Goal: Task Accomplishment & Management: Use online tool/utility

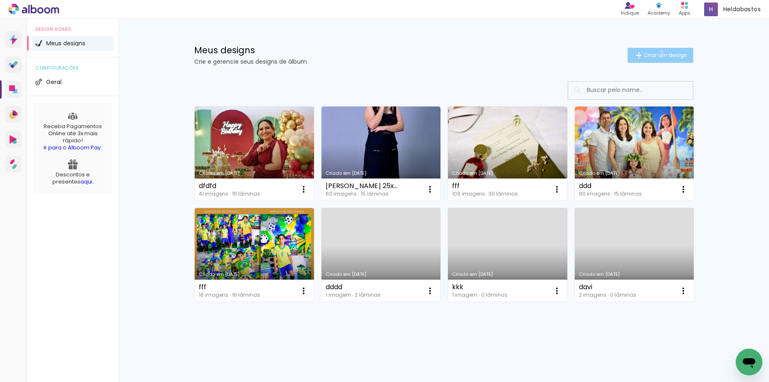
click at [660, 52] on span "Criar um design" at bounding box center [665, 54] width 43 height 5
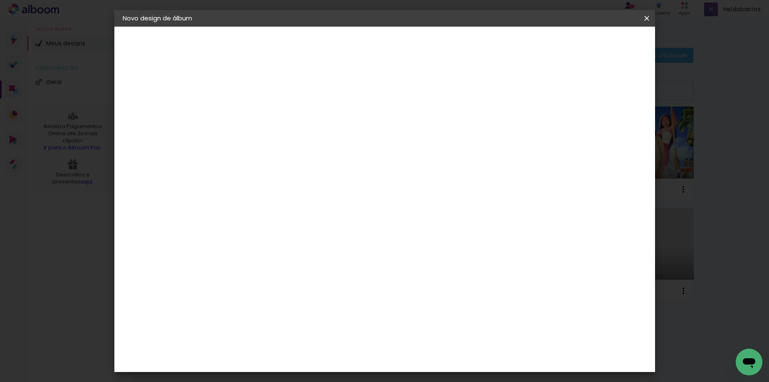
click at [259, 112] on input at bounding box center [259, 111] width 0 height 13
type input "dd"
type paper-input "dd"
click at [0, 0] on slot "Avançar" at bounding box center [0, 0] width 0 height 0
click at [310, 159] on input at bounding box center [280, 158] width 84 height 10
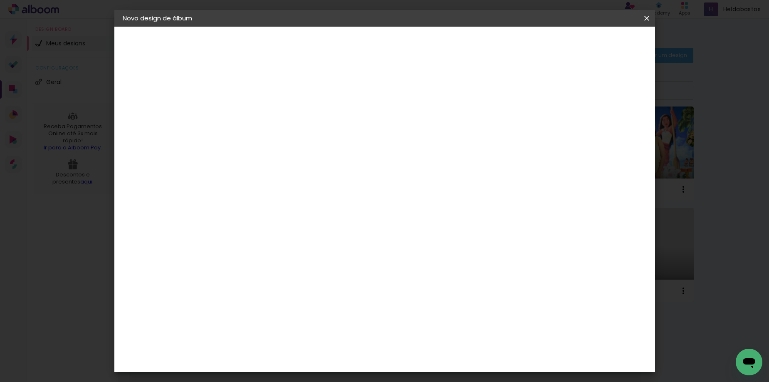
type input "mol"
type paper-input "mol"
click at [285, 189] on div "Moldurart Álbuns" at bounding box center [269, 189] width 32 height 13
click at [0, 0] on slot "Avançar" at bounding box center [0, 0] width 0 height 0
click at [301, 140] on iron-icon at bounding box center [296, 145] width 10 height 10
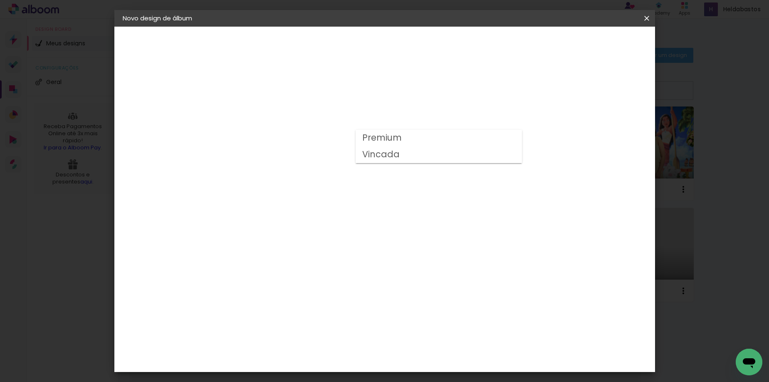
click at [0, 0] on slot "Vincada" at bounding box center [0, 0] width 0 height 0
type input "Vincada"
click at [0, 0] on slot "Avançar" at bounding box center [0, 0] width 0 height 0
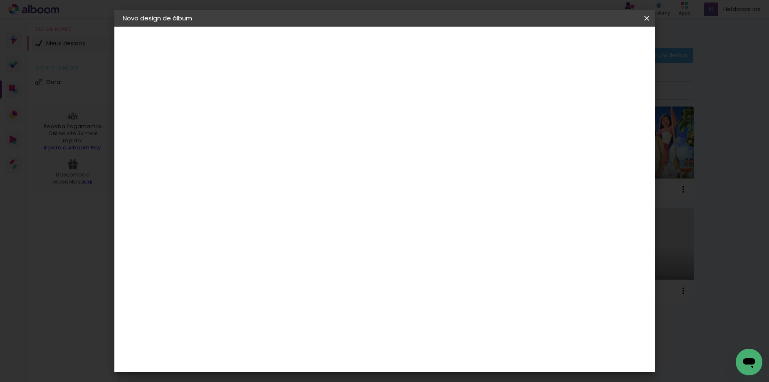
click at [526, 42] on span "Iniciar design" at bounding box center [507, 44] width 38 height 6
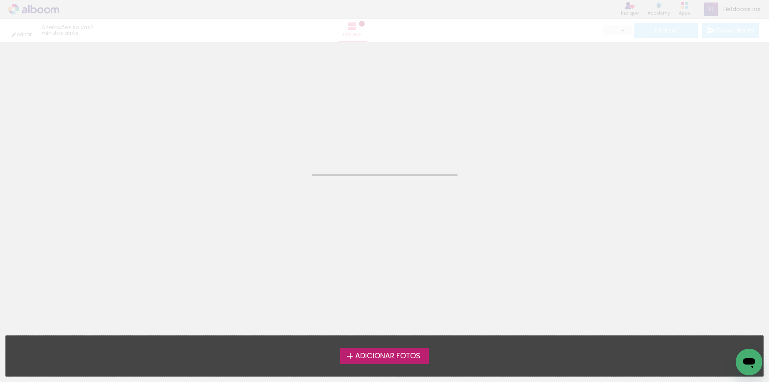
click at [372, 357] on span "Adicionar Fotos" at bounding box center [387, 355] width 65 height 7
click at [0, 0] on input "file" at bounding box center [0, 0] width 0 height 0
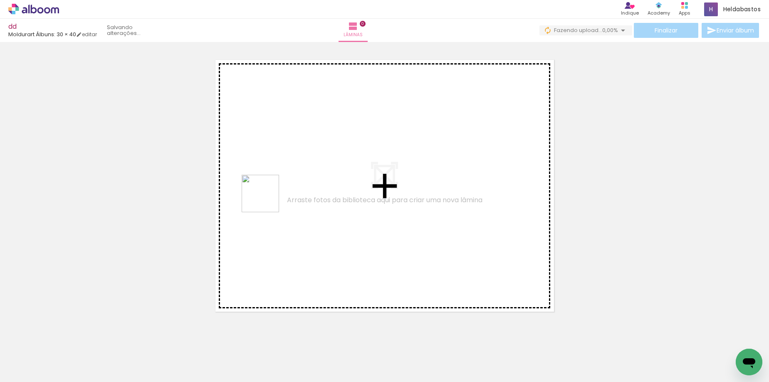
drag, startPoint x: 133, startPoint y: 355, endPoint x: 267, endPoint y: 200, distance: 205.0
click at [267, 200] on quentale-workspace at bounding box center [384, 191] width 769 height 382
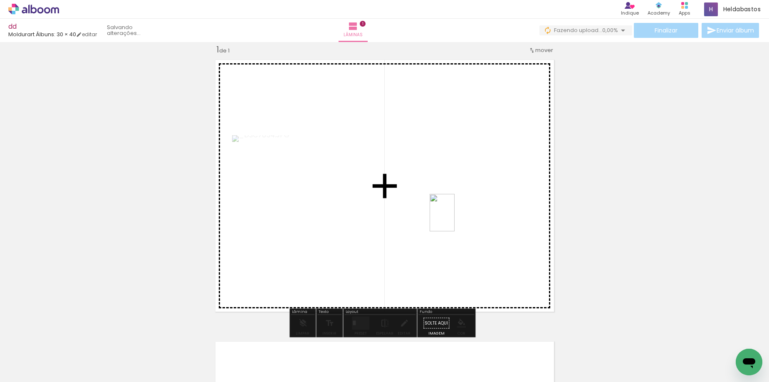
drag, startPoint x: 229, startPoint y: 367, endPoint x: 455, endPoint y: 219, distance: 269.7
click at [455, 219] on quentale-workspace at bounding box center [384, 191] width 769 height 382
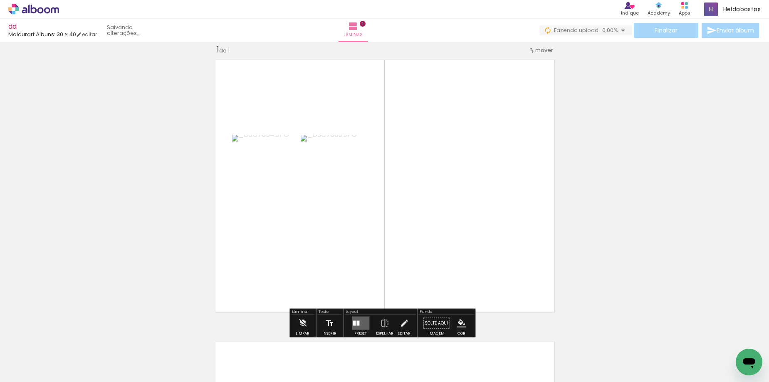
click at [356, 322] on div at bounding box center [357, 323] width 3 height 5
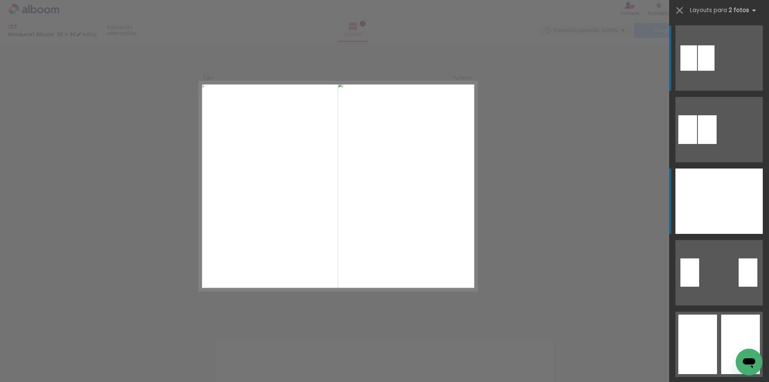
click at [712, 194] on div at bounding box center [698, 200] width 44 height 65
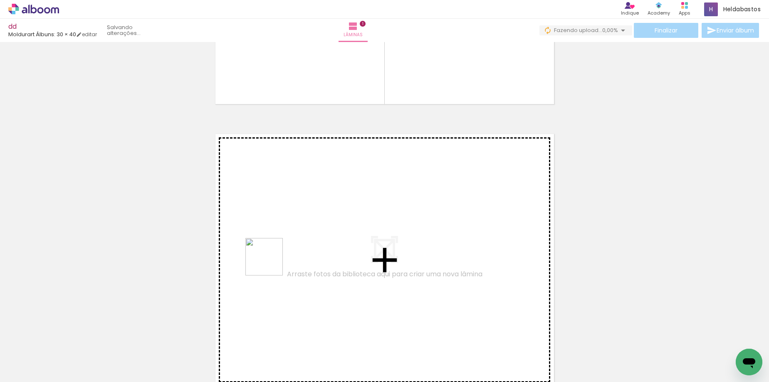
drag, startPoint x: 319, startPoint y: 356, endPoint x: 270, endPoint y: 263, distance: 105.5
click at [270, 263] on quentale-workspace at bounding box center [384, 191] width 769 height 382
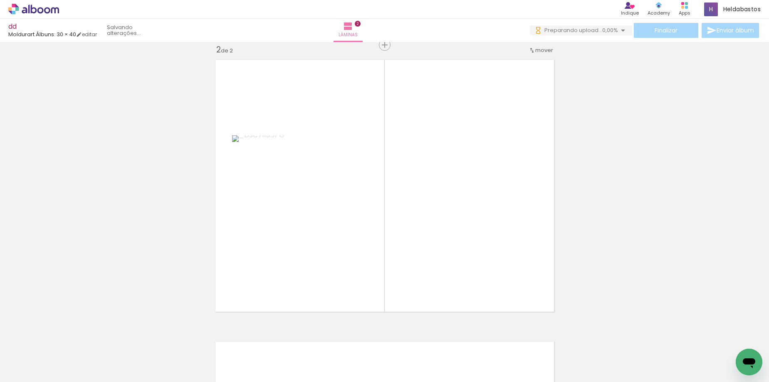
click at [67, 337] on iron-icon at bounding box center [65, 337] width 9 height 9
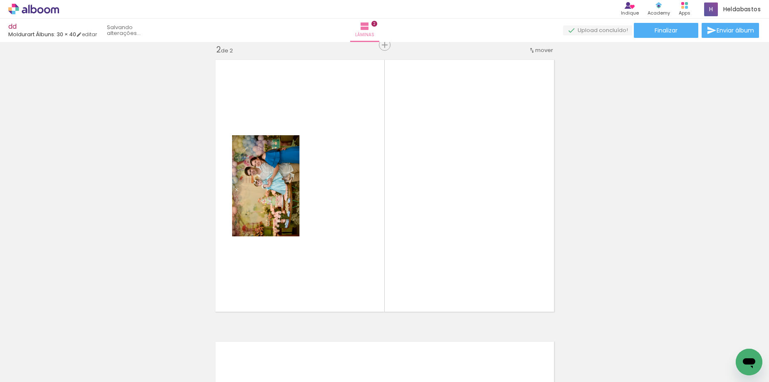
click at [36, 370] on span "Adicionar Fotos" at bounding box center [29, 370] width 25 height 9
click at [0, 0] on input "file" at bounding box center [0, 0] width 0 height 0
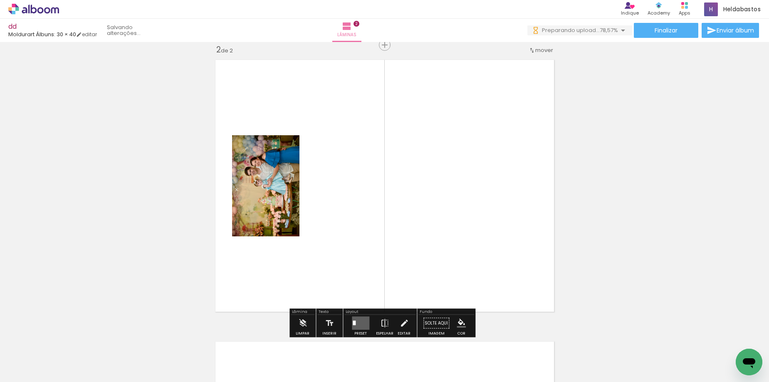
click at [28, 370] on span "Adicionar Fotos" at bounding box center [29, 370] width 25 height 9
click at [0, 0] on input "file" at bounding box center [0, 0] width 0 height 0
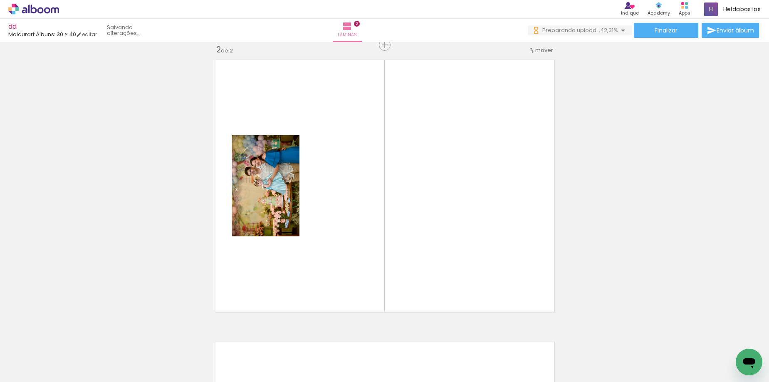
scroll to position [0, 1048]
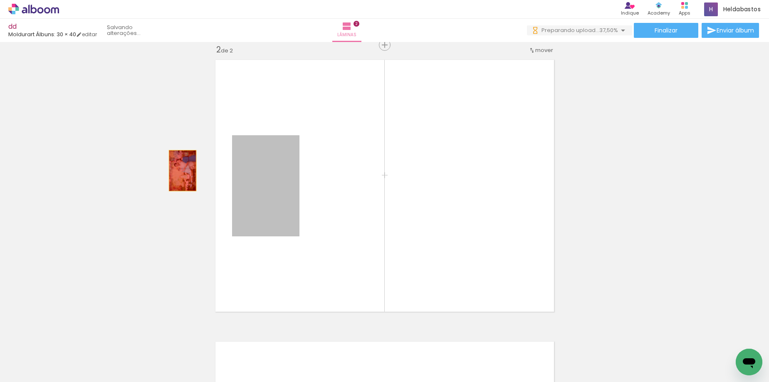
drag, startPoint x: 274, startPoint y: 171, endPoint x: 119, endPoint y: 342, distance: 231.5
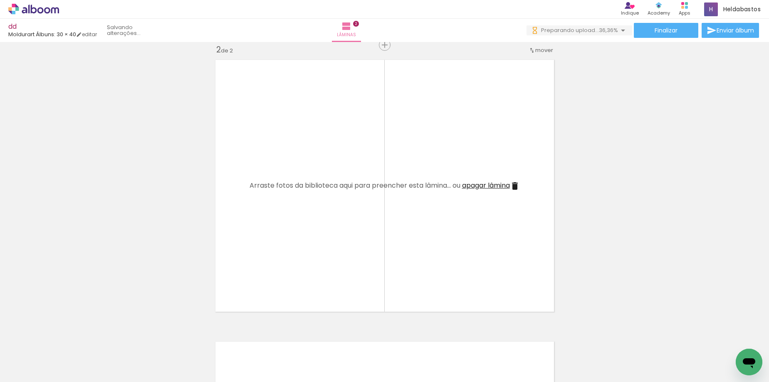
click at [68, 357] on iron-horizontal-list at bounding box center [60, 356] width 17 height 52
click at [269, 188] on quentale-workspace at bounding box center [384, 191] width 769 height 382
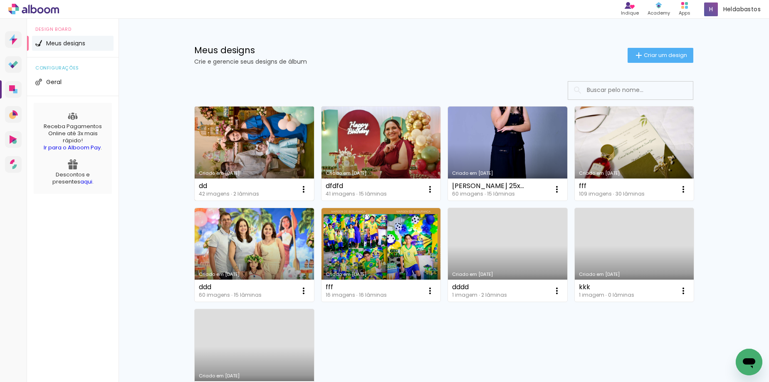
click at [269, 158] on link "Criado em 26/08/25" at bounding box center [254, 153] width 119 height 94
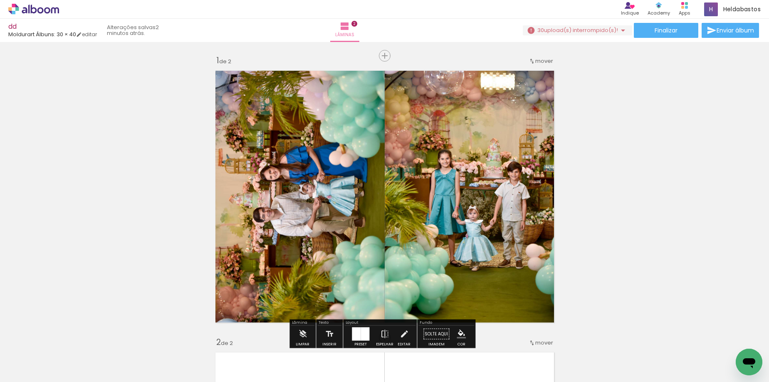
click at [68, 337] on iron-icon at bounding box center [65, 337] width 9 height 9
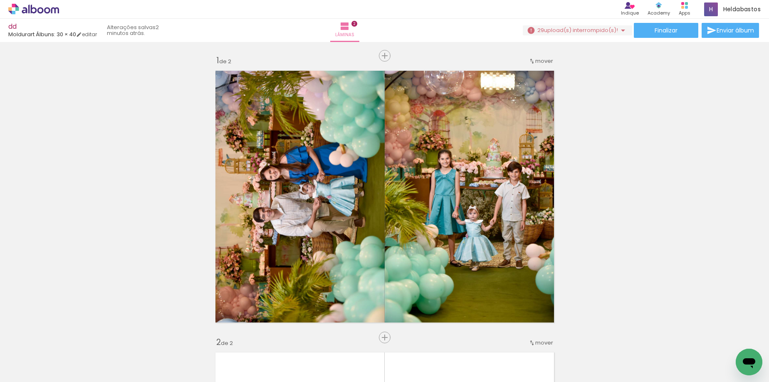
click at [30, 366] on span "Adicionar Fotos" at bounding box center [29, 370] width 25 height 9
click at [0, 0] on input "file" at bounding box center [0, 0] width 0 height 0
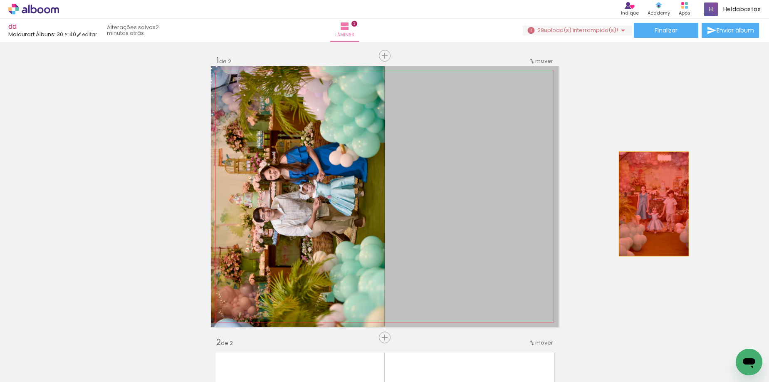
drag, startPoint x: 470, startPoint y: 212, endPoint x: 651, endPoint y: 204, distance: 180.7
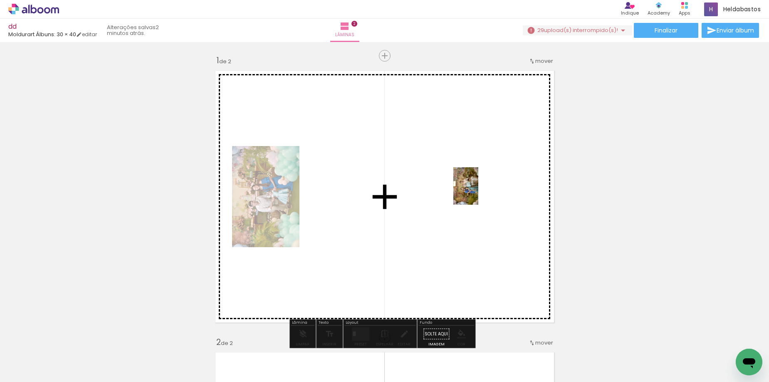
drag, startPoint x: 87, startPoint y: 353, endPoint x: 478, endPoint y: 192, distance: 423.1
click at [478, 192] on quentale-workspace at bounding box center [384, 191] width 769 height 382
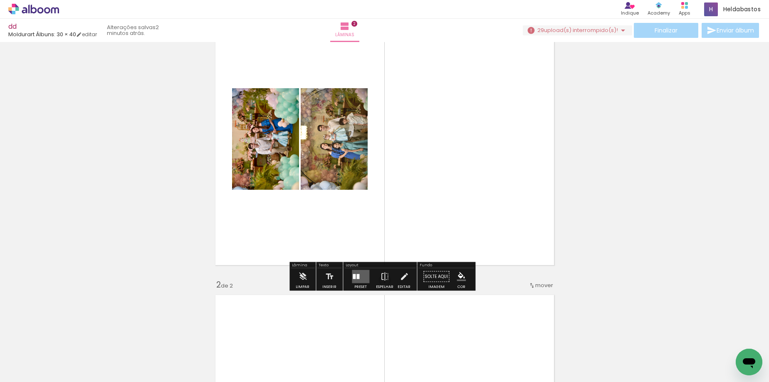
scroll to position [83, 0]
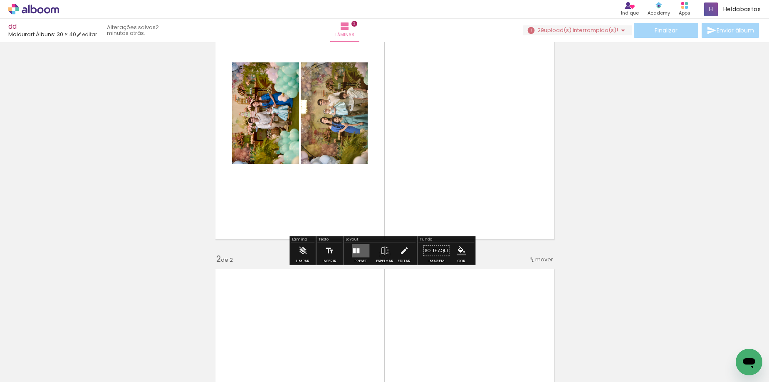
click at [352, 250] on quentale-layouter at bounding box center [360, 250] width 17 height 13
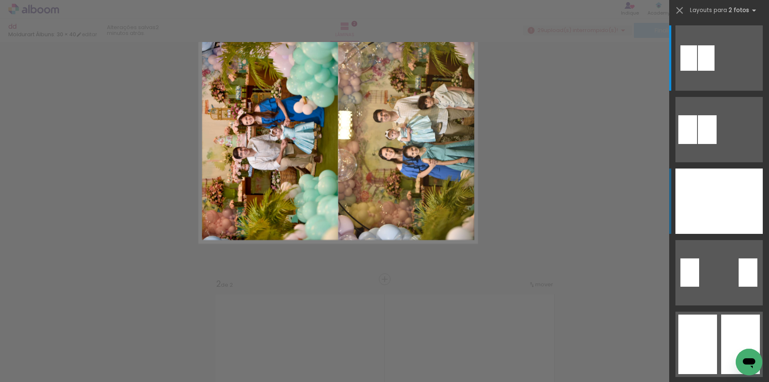
scroll to position [10, 0]
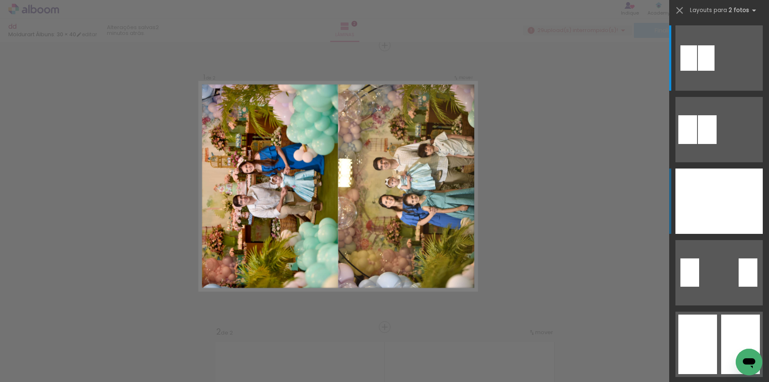
click at [719, 202] on div at bounding box center [741, 200] width 44 height 65
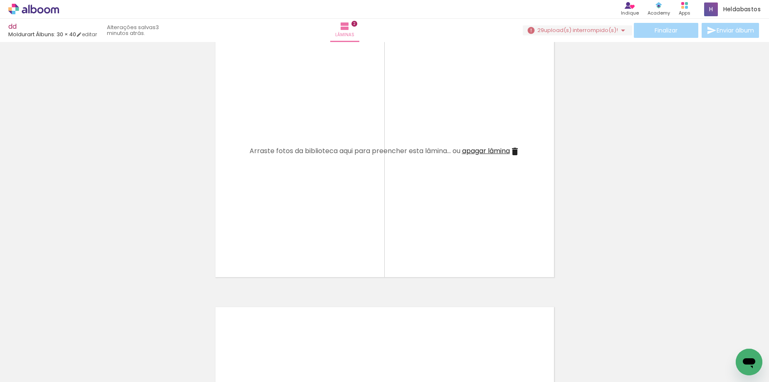
scroll to position [374, 0]
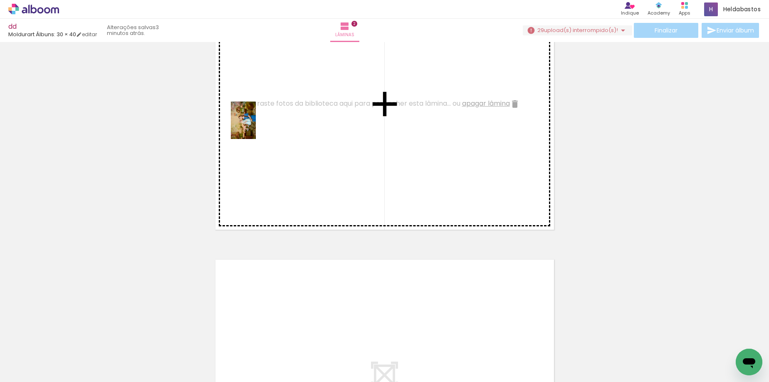
drag, startPoint x: 181, startPoint y: 346, endPoint x: 256, endPoint y: 126, distance: 232.0
click at [256, 126] on quentale-workspace at bounding box center [384, 191] width 769 height 382
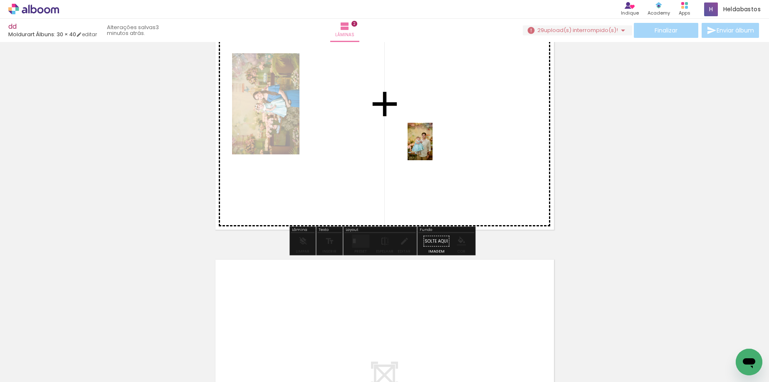
drag, startPoint x: 381, startPoint y: 318, endPoint x: 433, endPoint y: 135, distance: 189.8
click at [433, 135] on quentale-workspace at bounding box center [384, 191] width 769 height 382
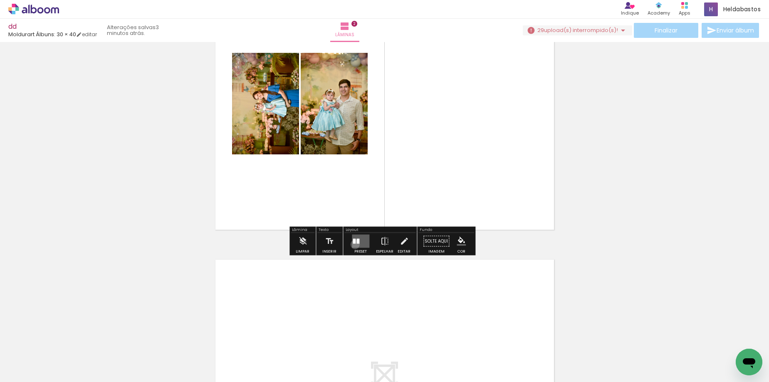
click at [353, 244] on quentale-layouter at bounding box center [360, 241] width 17 height 13
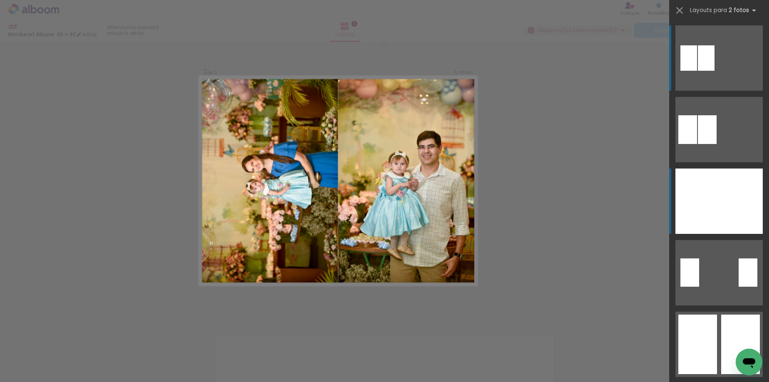
scroll to position [292, 0]
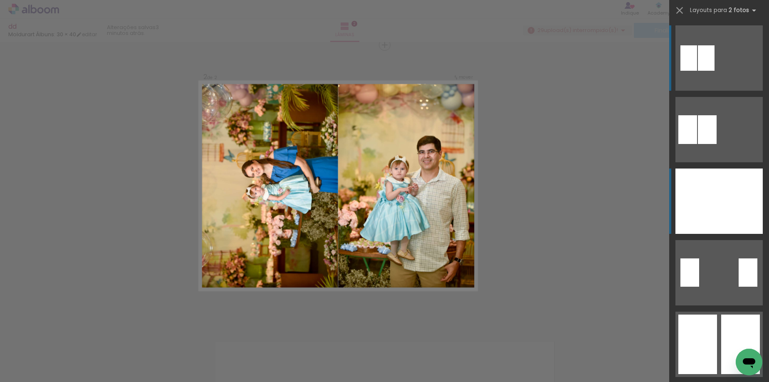
click at [710, 193] on div at bounding box center [698, 200] width 44 height 65
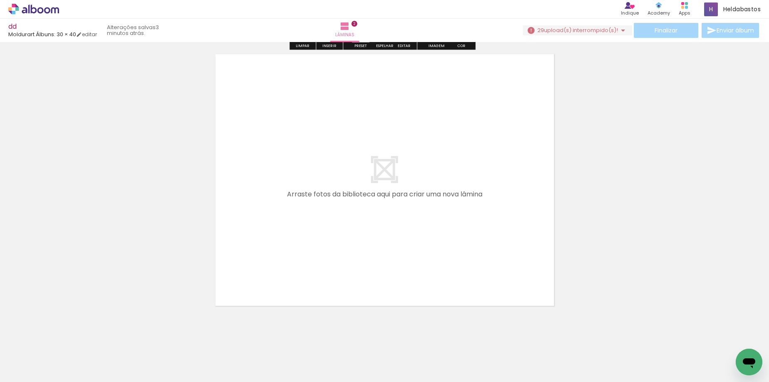
scroll to position [584, 0]
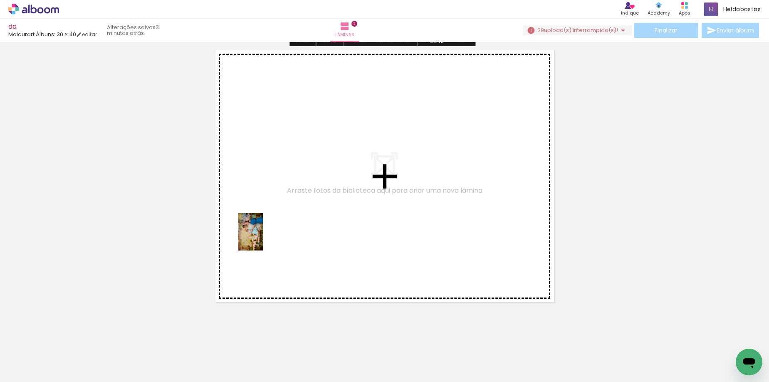
drag, startPoint x: 316, startPoint y: 361, endPoint x: 289, endPoint y: 364, distance: 27.2
click at [262, 238] on quentale-workspace at bounding box center [384, 191] width 769 height 382
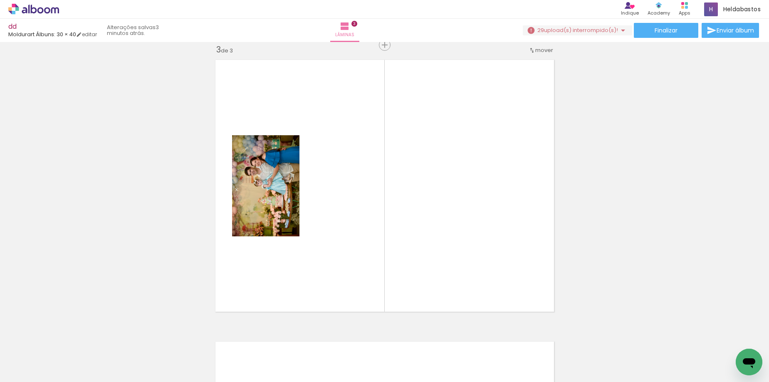
scroll to position [0, 1222]
drag, startPoint x: 309, startPoint y: 378, endPoint x: 2, endPoint y: 18, distance: 473.0
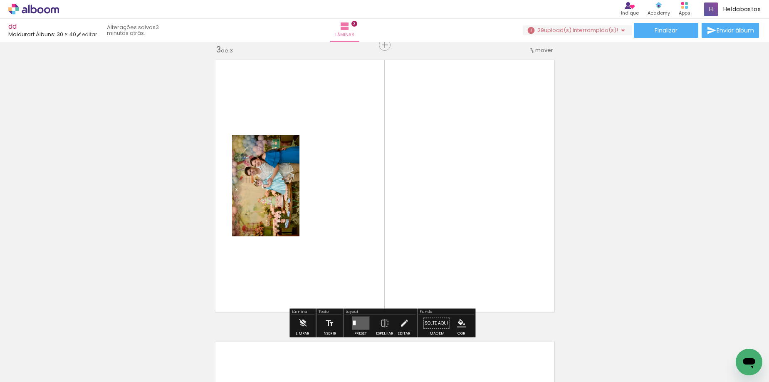
drag, startPoint x: 332, startPoint y: 286, endPoint x: 356, endPoint y: 199, distance: 90.5
click at [356, 199] on quentale-workspace at bounding box center [384, 191] width 769 height 382
click at [68, 343] on iron-horizontal-list at bounding box center [60, 356] width 17 height 52
click at [566, 237] on div "Inserir lâmina 1 de 3 Inserir lâmina 2 de 3 Inserir lâmina 3 de 3" at bounding box center [384, 34] width 769 height 1127
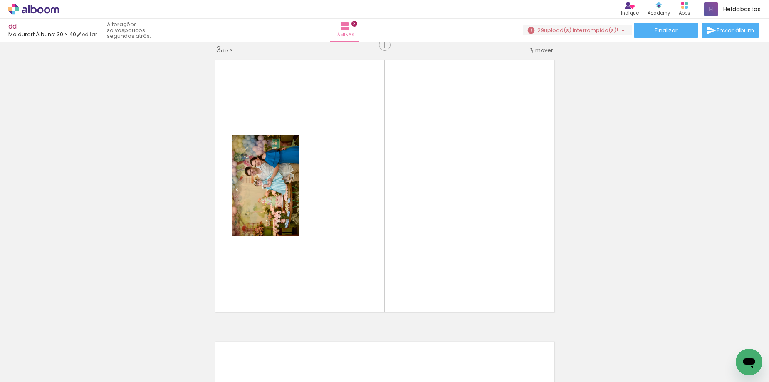
scroll to position [0, 0]
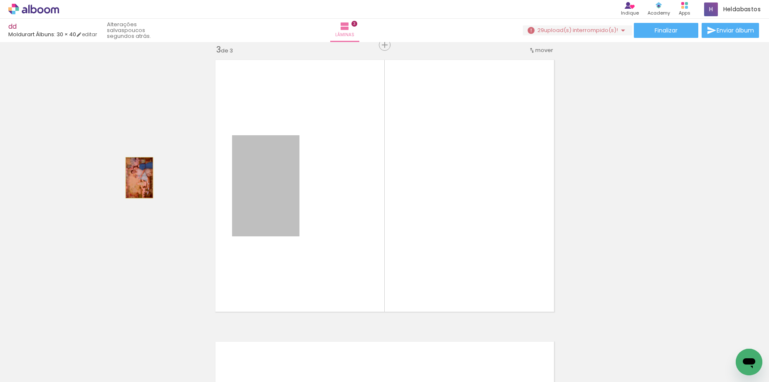
drag, startPoint x: 262, startPoint y: 204, endPoint x: 136, endPoint y: 178, distance: 128.3
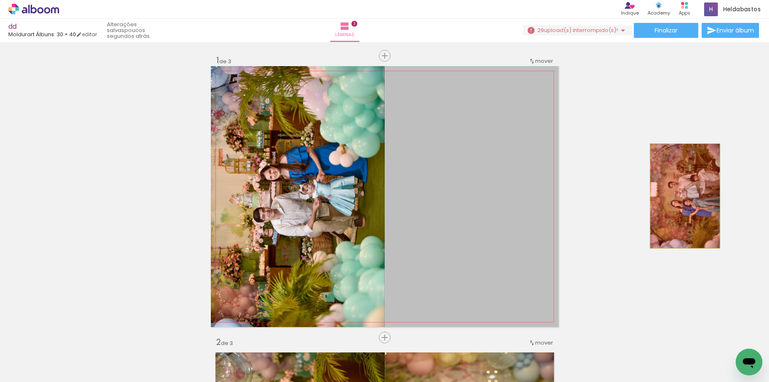
drag, startPoint x: 441, startPoint y: 191, endPoint x: 682, endPoint y: 196, distance: 240.5
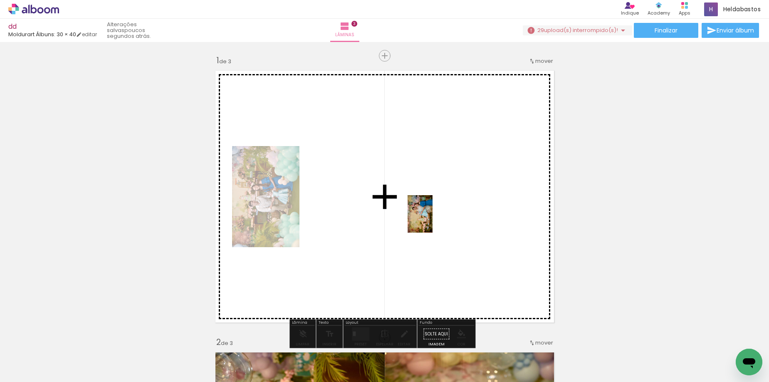
drag, startPoint x: 341, startPoint y: 335, endPoint x: 433, endPoint y: 220, distance: 146.8
click at [433, 220] on quentale-workspace at bounding box center [384, 191] width 769 height 382
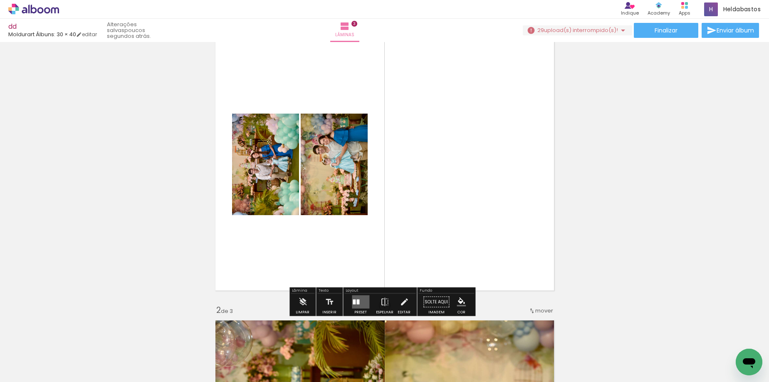
scroll to position [42, 0]
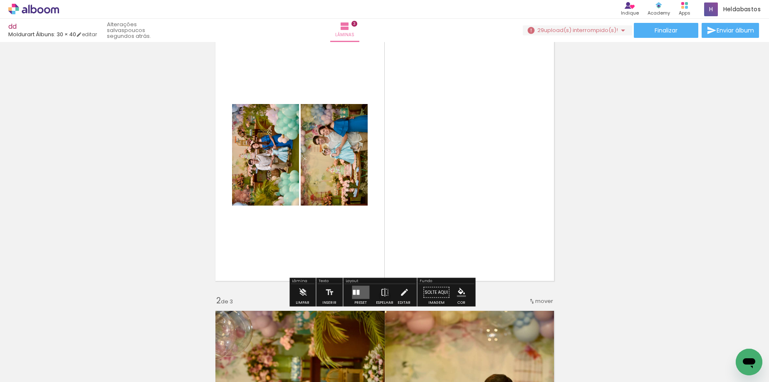
click at [354, 289] on quentale-layouter at bounding box center [360, 292] width 17 height 13
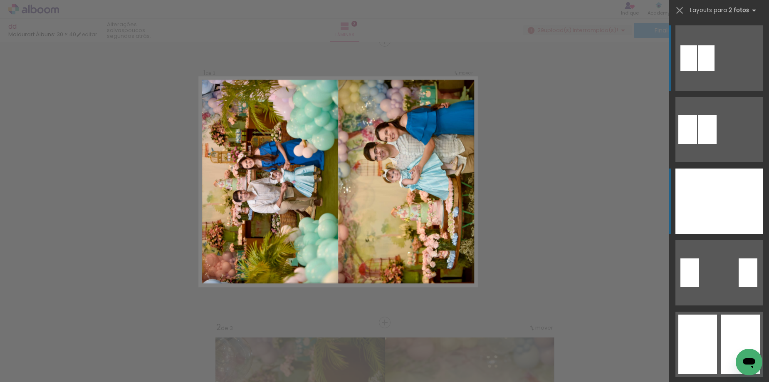
scroll to position [10, 0]
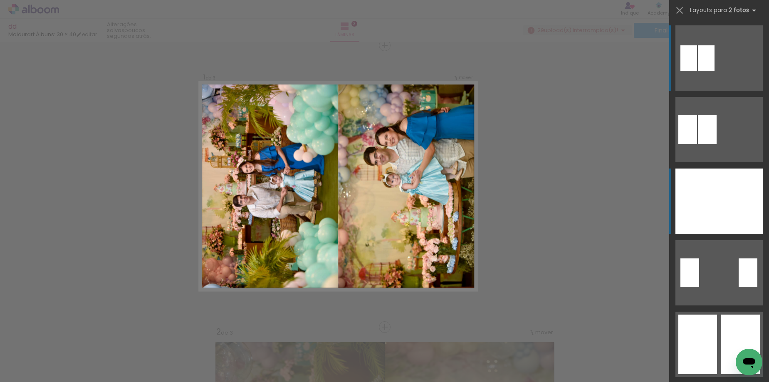
click at [719, 196] on div at bounding box center [741, 200] width 44 height 65
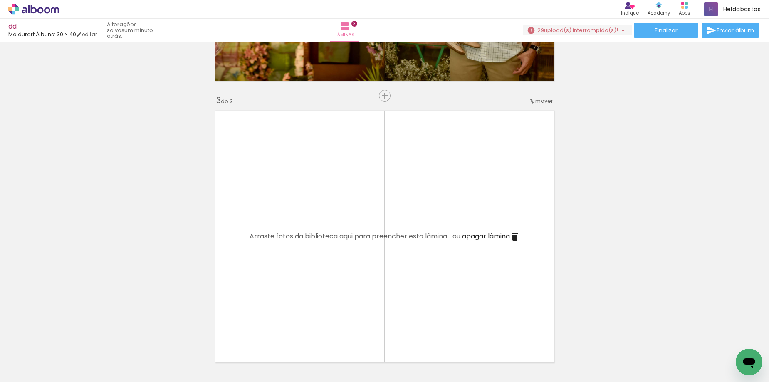
scroll to position [551, 0]
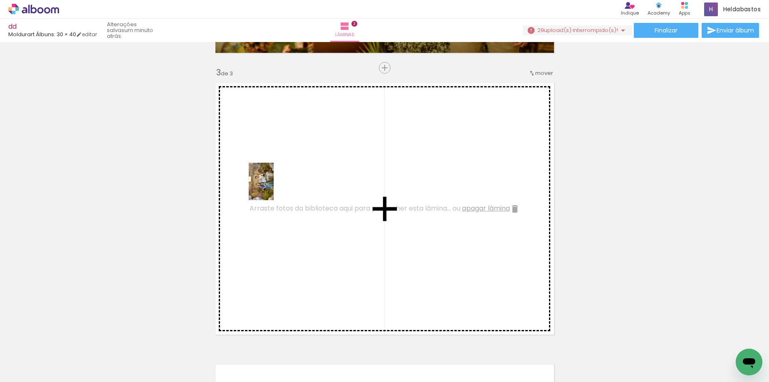
drag, startPoint x: 92, startPoint y: 359, endPoint x: 274, endPoint y: 188, distance: 249.8
click at [274, 188] on quentale-workspace at bounding box center [384, 191] width 769 height 382
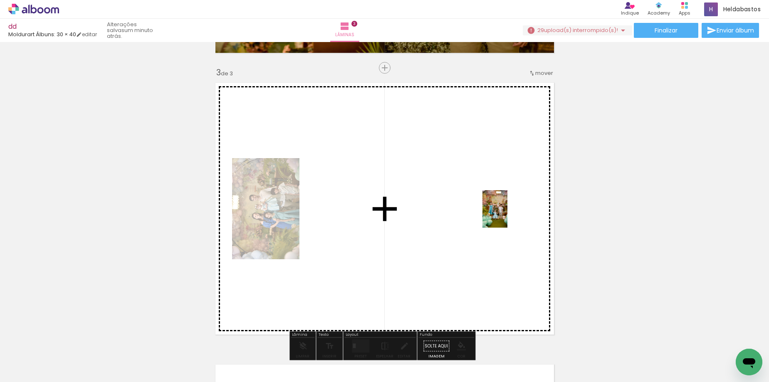
drag, startPoint x: 312, startPoint y: 317, endPoint x: 507, endPoint y: 215, distance: 220.1
click at [507, 215] on quentale-workspace at bounding box center [384, 191] width 769 height 382
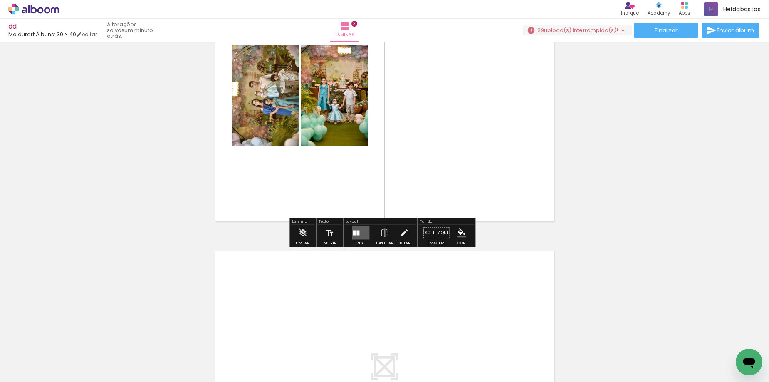
scroll to position [676, 0]
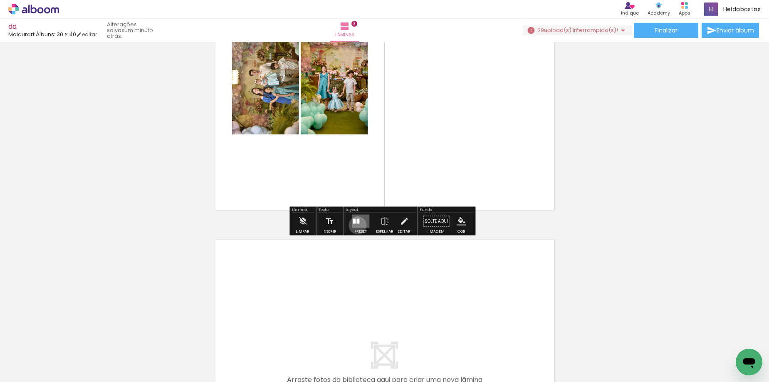
click at [356, 225] on quentale-layouter at bounding box center [360, 221] width 17 height 13
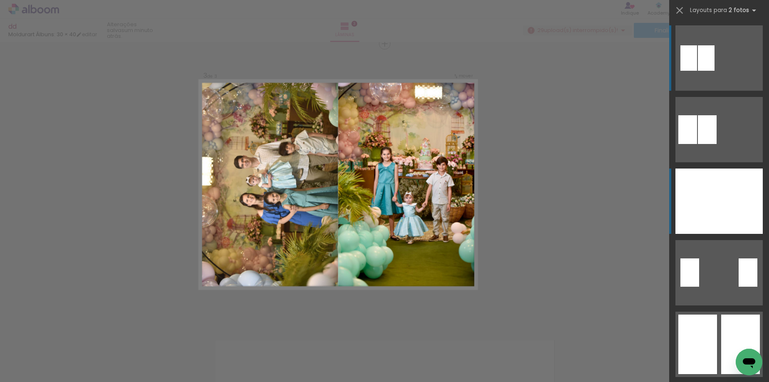
scroll to position [574, 0]
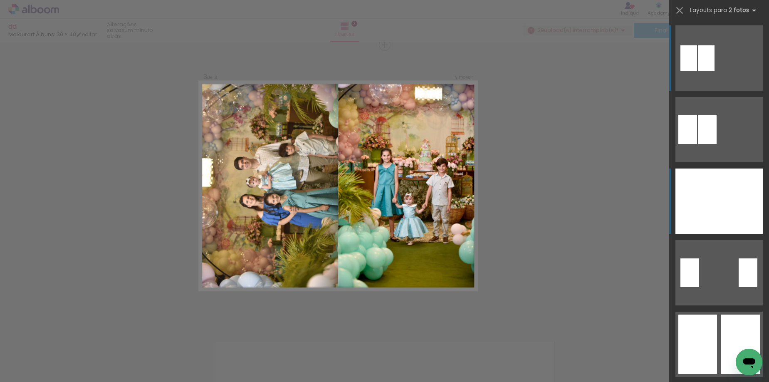
click at [719, 203] on div at bounding box center [741, 200] width 44 height 65
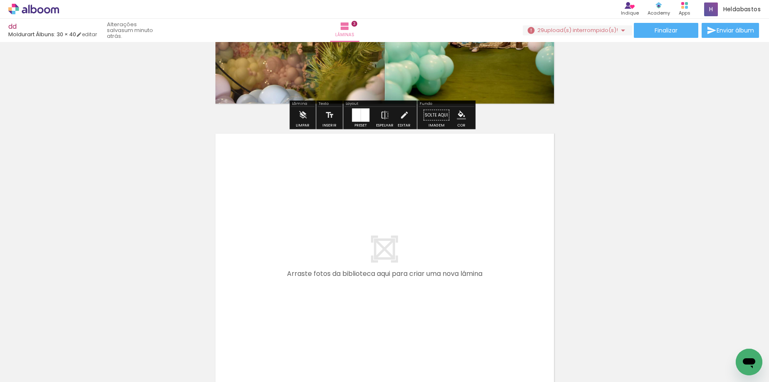
scroll to position [865, 0]
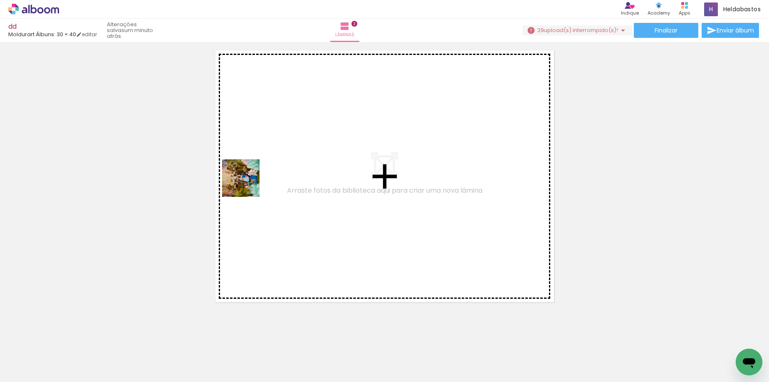
drag, startPoint x: 275, startPoint y: 347, endPoint x: 247, endPoint y: 184, distance: 164.5
click at [247, 184] on quentale-workspace at bounding box center [384, 191] width 769 height 382
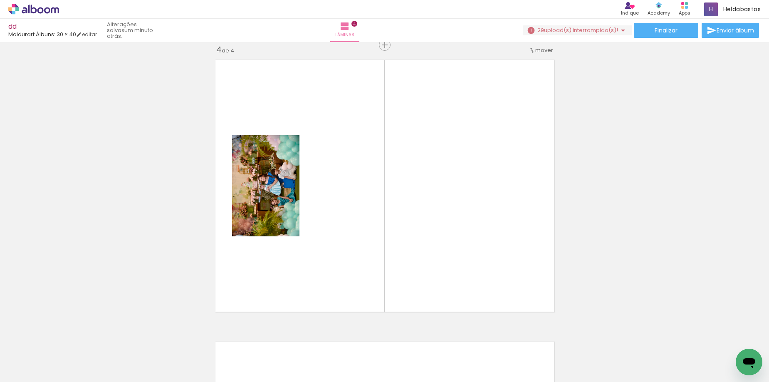
scroll to position [0, 245]
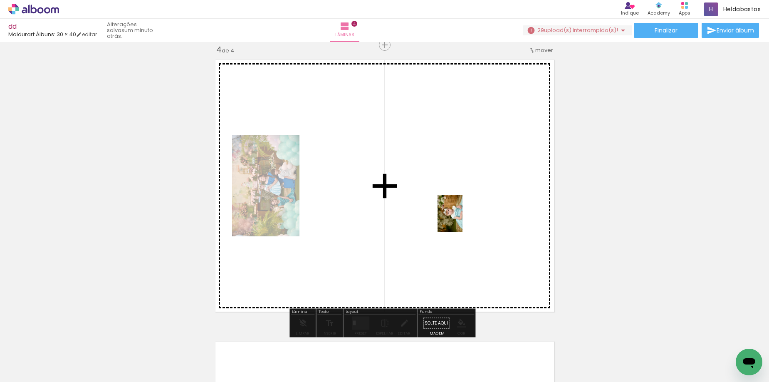
drag, startPoint x: 406, startPoint y: 357, endPoint x: 463, endPoint y: 220, distance: 148.3
click at [463, 220] on quentale-workspace at bounding box center [384, 191] width 769 height 382
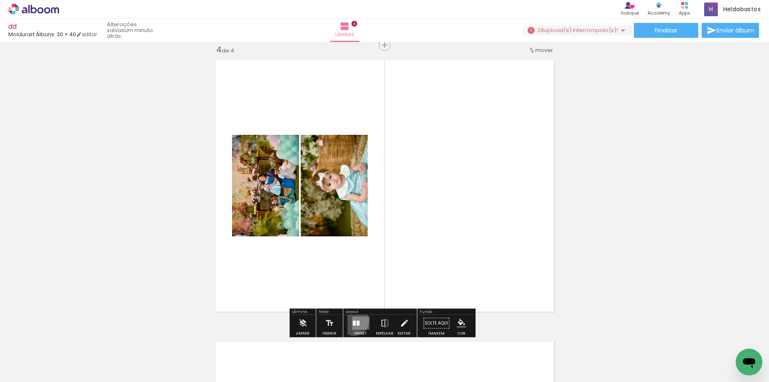
click at [353, 321] on div at bounding box center [354, 323] width 3 height 5
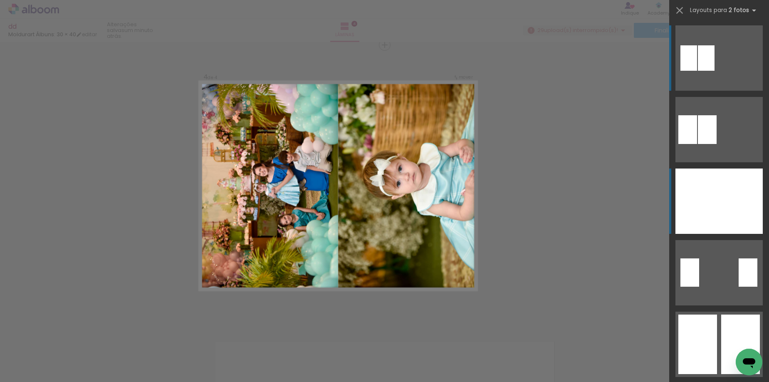
click at [703, 204] on div at bounding box center [698, 200] width 44 height 65
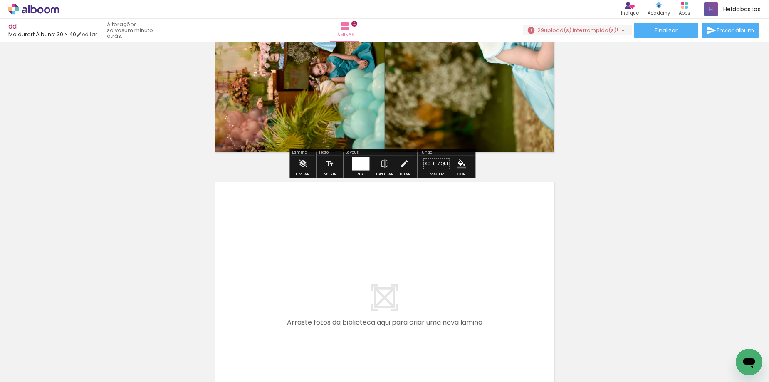
scroll to position [1064, 0]
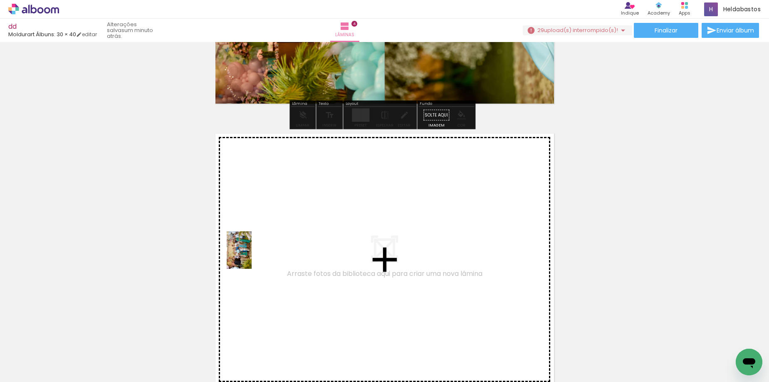
drag, startPoint x: 166, startPoint y: 358, endPoint x: 252, endPoint y: 256, distance: 133.1
click at [252, 256] on quentale-workspace at bounding box center [384, 191] width 769 height 382
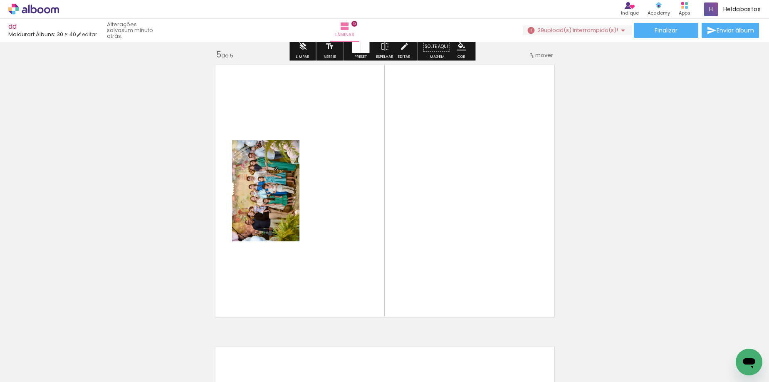
scroll to position [1137, 0]
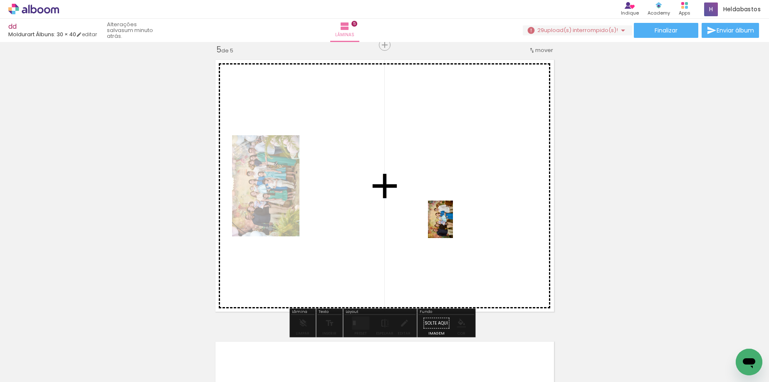
drag, startPoint x: 218, startPoint y: 363, endPoint x: 458, endPoint y: 213, distance: 282.9
click at [458, 213] on quentale-workspace at bounding box center [384, 191] width 769 height 382
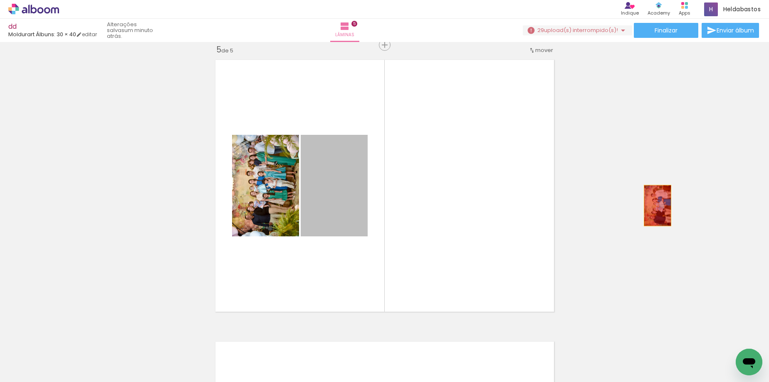
drag, startPoint x: 334, startPoint y: 203, endPoint x: 655, endPoint y: 205, distance: 320.7
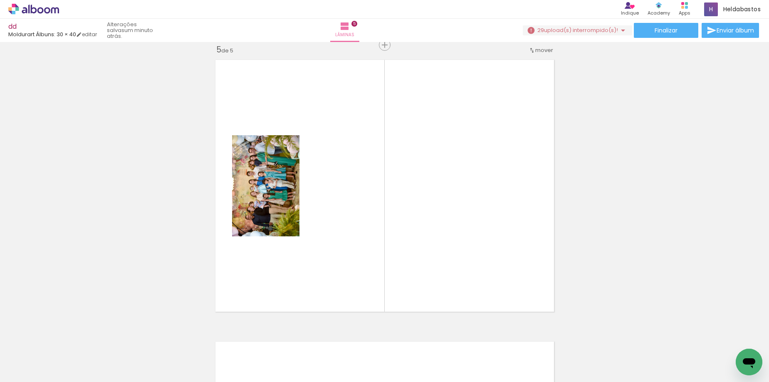
scroll to position [0, 1251]
click at [68, 351] on iron-horizontal-list at bounding box center [60, 356] width 17 height 52
click at [68, 353] on iron-horizontal-list at bounding box center [60, 356] width 17 height 52
click at [618, 32] on iron-icon at bounding box center [623, 30] width 10 height 10
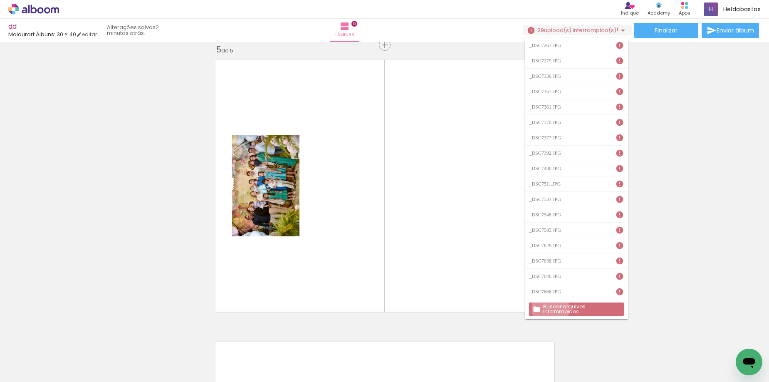
click at [0, 0] on slot "Buscar arquivos interrompidos" at bounding box center [0, 0] width 0 height 0
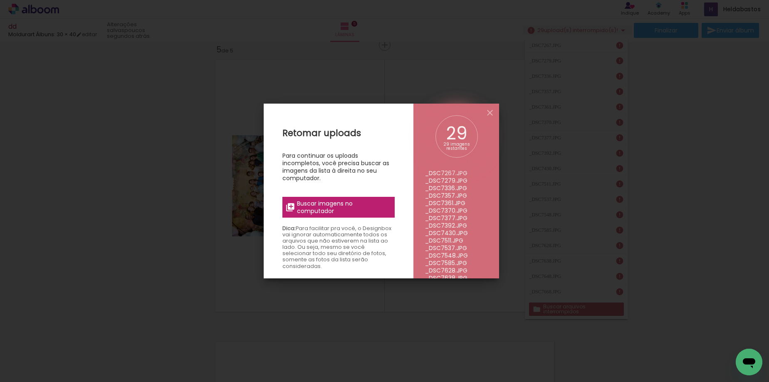
click at [333, 206] on span "Buscar imagens no computador" at bounding box center [343, 207] width 93 height 15
click at [0, 0] on input "file" at bounding box center [0, 0] width 0 height 0
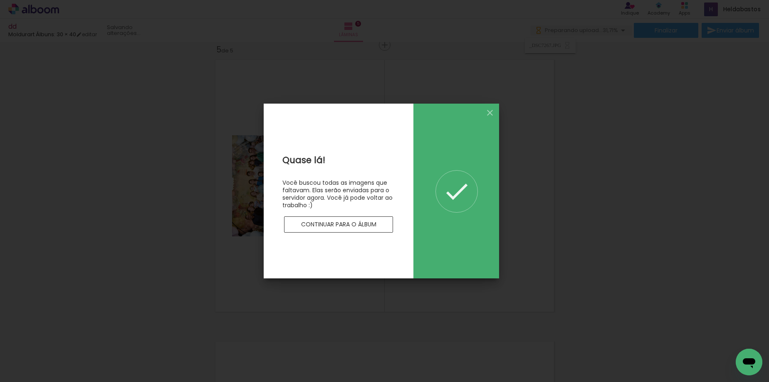
scroll to position [0, 0]
click at [0, 0] on slot "Continuar para o álbum" at bounding box center [0, 0] width 0 height 0
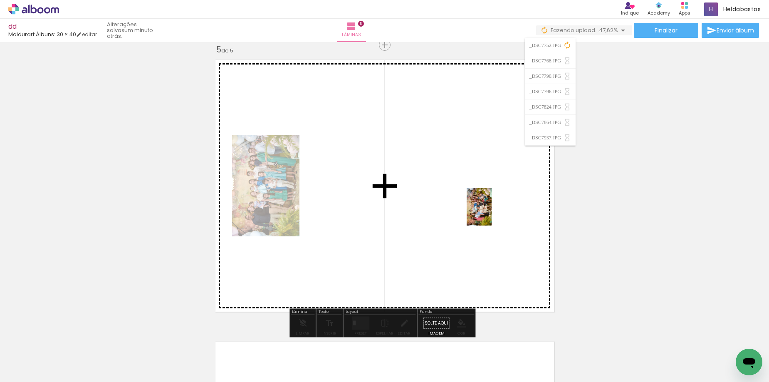
drag, startPoint x: 268, startPoint y: 347, endPoint x: 492, endPoint y: 213, distance: 260.7
click at [492, 213] on quentale-workspace at bounding box center [384, 191] width 769 height 382
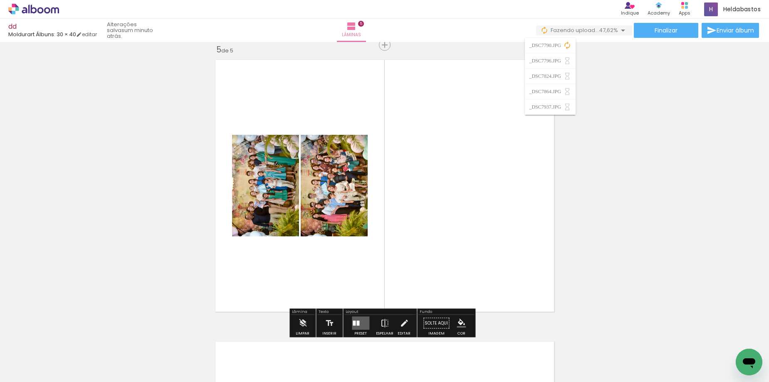
click at [357, 318] on quentale-layouter at bounding box center [360, 323] width 17 height 13
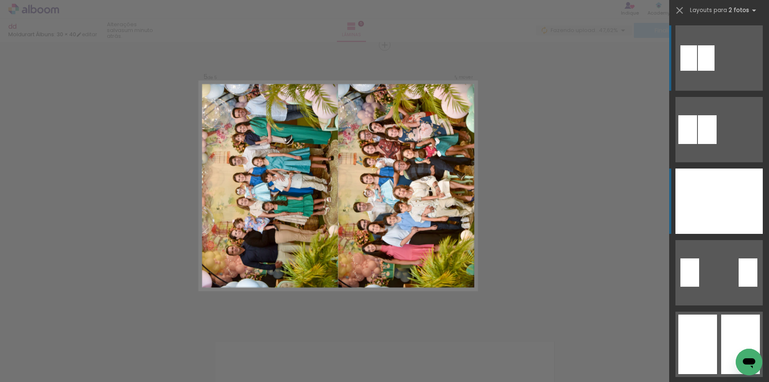
click at [723, 196] on div at bounding box center [741, 200] width 44 height 65
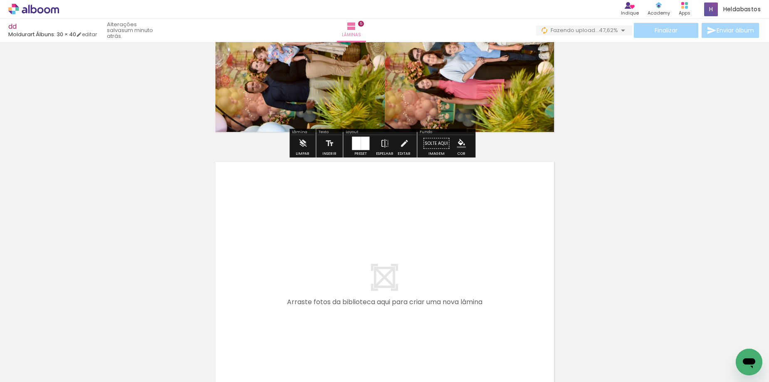
scroll to position [1345, 0]
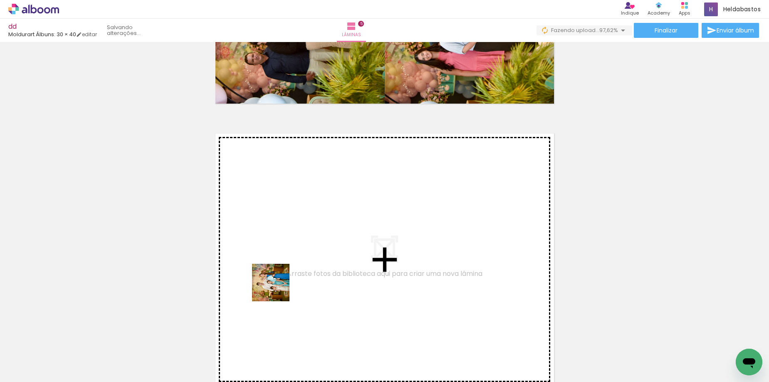
drag, startPoint x: 317, startPoint y: 364, endPoint x: 276, endPoint y: 287, distance: 86.9
click at [276, 287] on quentale-workspace at bounding box center [384, 191] width 769 height 382
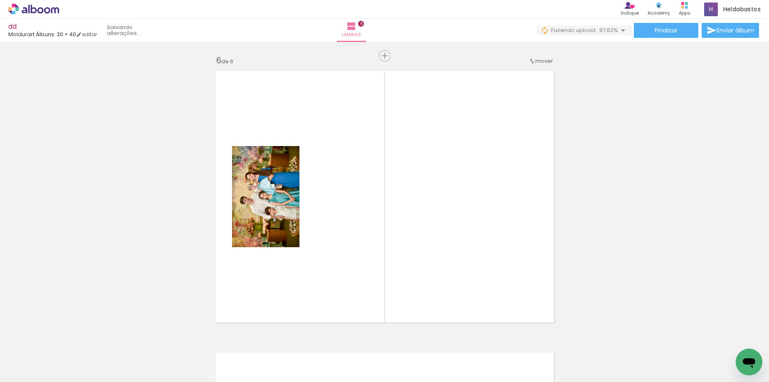
scroll to position [1419, 0]
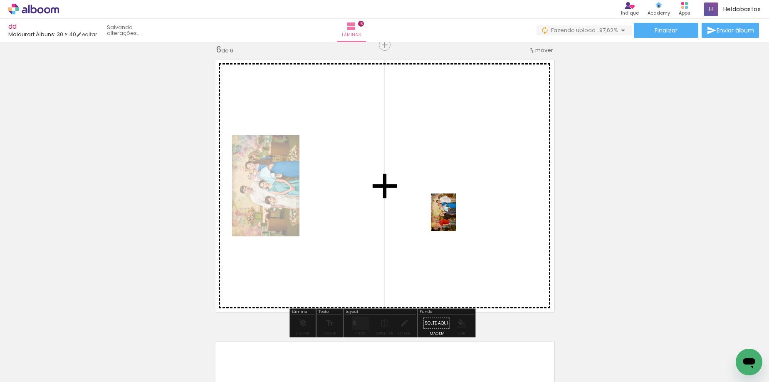
drag, startPoint x: 368, startPoint y: 361, endPoint x: 456, endPoint y: 218, distance: 167.5
click at [456, 218] on quentale-workspace at bounding box center [384, 191] width 769 height 382
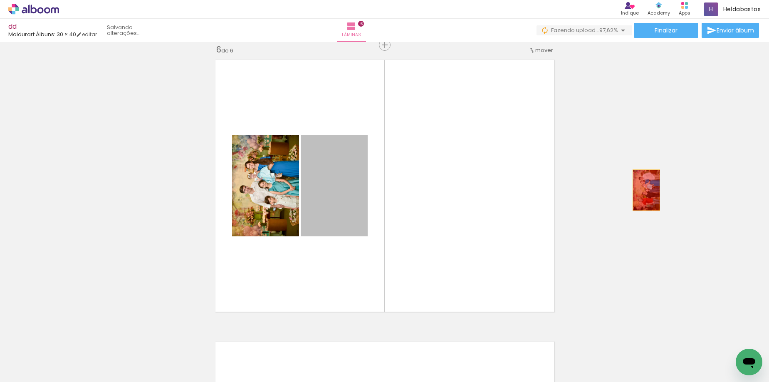
drag, startPoint x: 334, startPoint y: 205, endPoint x: 643, endPoint y: 190, distance: 309.8
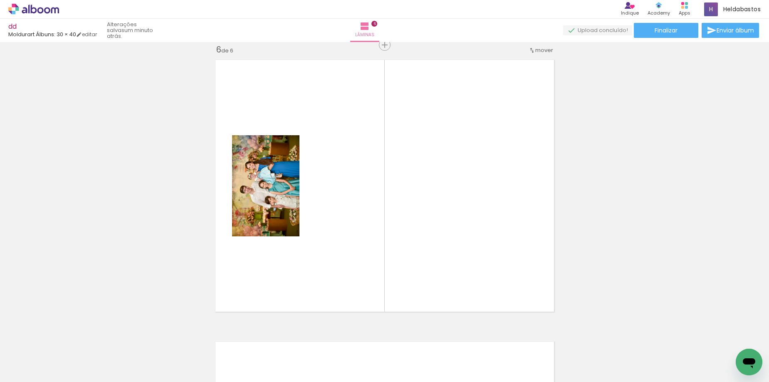
click at [56, 9] on icon at bounding box center [55, 10] width 8 height 6
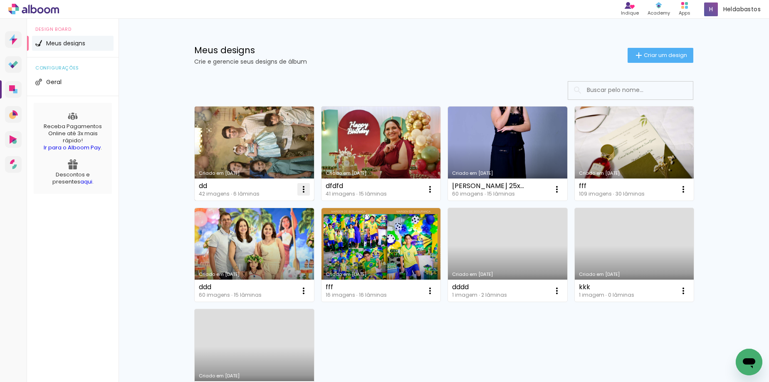
click at [299, 186] on iron-icon at bounding box center [304, 189] width 10 height 10
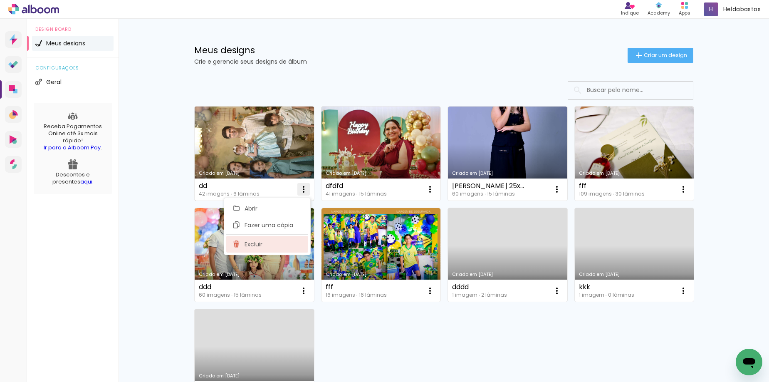
click at [266, 244] on paper-item "Excluir" at bounding box center [267, 244] width 82 height 17
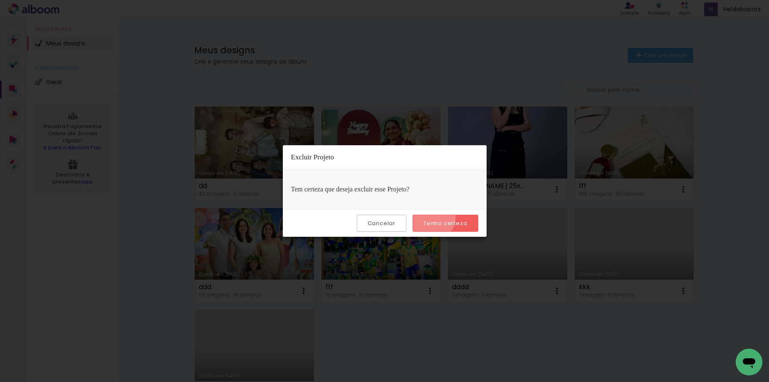
click at [432, 217] on paper-button "Tenho certeza" at bounding box center [445, 223] width 65 height 17
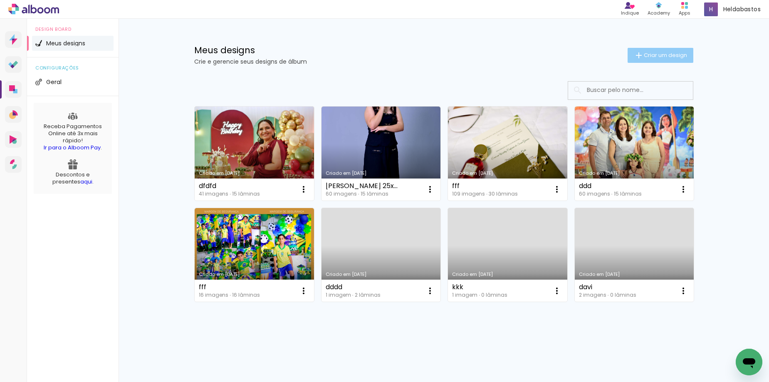
click at [641, 55] on iron-icon at bounding box center [639, 55] width 10 height 10
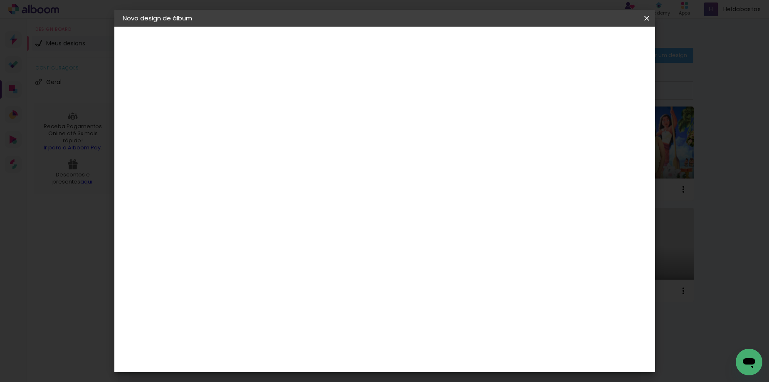
click at [259, 116] on input at bounding box center [259, 111] width 0 height 13
type input "fff"
type paper-input "fff"
click at [344, 51] on paper-button "Avançar" at bounding box center [323, 44] width 41 height 14
click at [322, 158] on input at bounding box center [280, 158] width 84 height 10
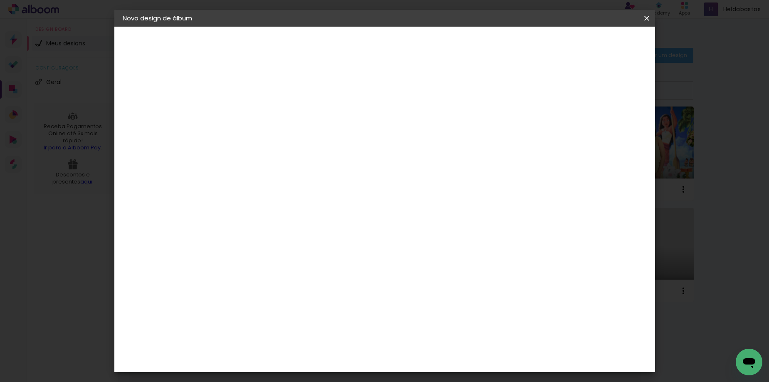
type input "mol"
type paper-input "mol"
click at [285, 183] on div "Moldurart Álbuns" at bounding box center [269, 189] width 32 height 13
click at [0, 0] on slot "Avançar" at bounding box center [0, 0] width 0 height 0
click at [301, 140] on iron-icon at bounding box center [296, 145] width 10 height 10
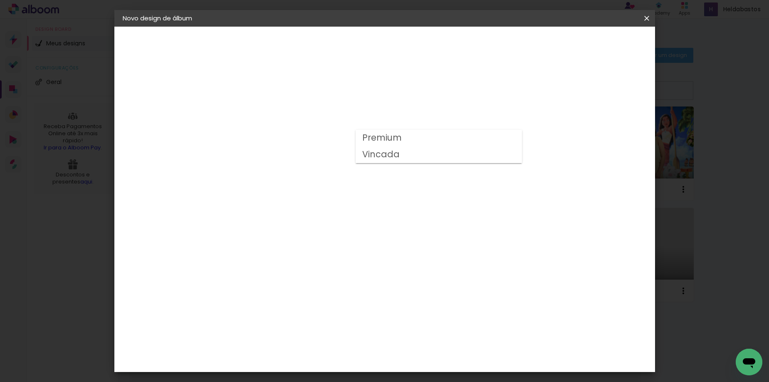
click at [0, 0] on slot "Vincada" at bounding box center [0, 0] width 0 height 0
type input "Vincada"
click at [315, 360] on span "30 × 40" at bounding box center [295, 368] width 39 height 17
click at [0, 0] on slot "Avançar" at bounding box center [0, 0] width 0 height 0
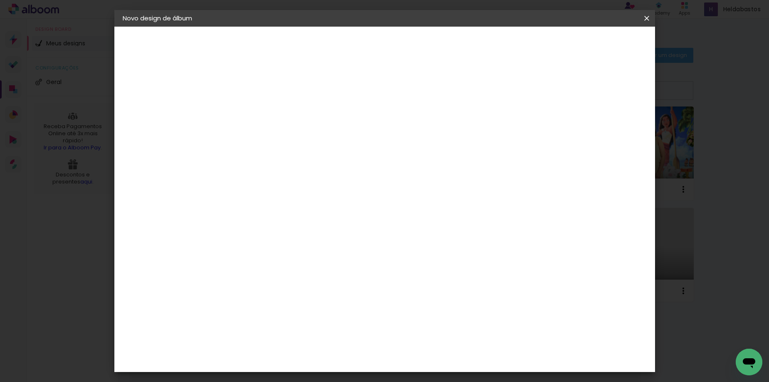
click at [526, 43] on span "Iniciar design" at bounding box center [507, 44] width 38 height 6
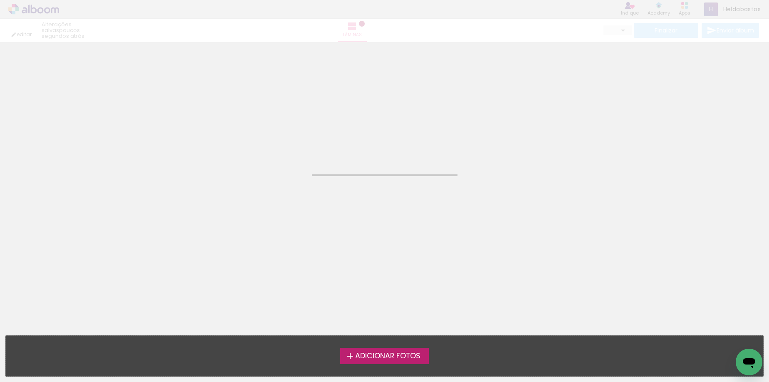
drag, startPoint x: 407, startPoint y: 356, endPoint x: 282, endPoint y: 261, distance: 157.7
click at [407, 356] on span "Adicionar Fotos" at bounding box center [387, 355] width 65 height 7
click at [0, 0] on input "file" at bounding box center [0, 0] width 0 height 0
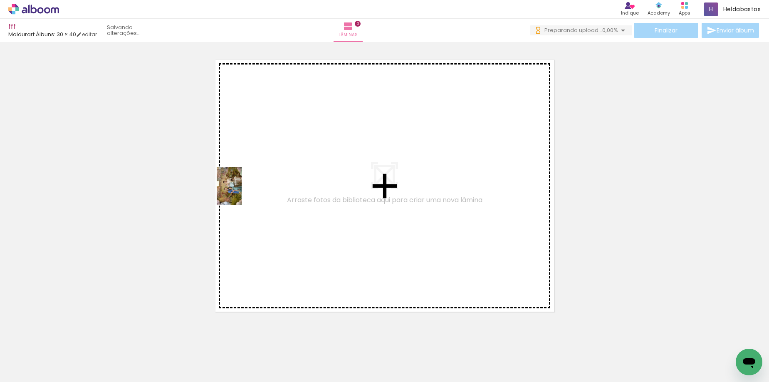
drag, startPoint x: 79, startPoint y: 357, endPoint x: 242, endPoint y: 192, distance: 232.1
click at [242, 192] on quentale-workspace at bounding box center [384, 191] width 769 height 382
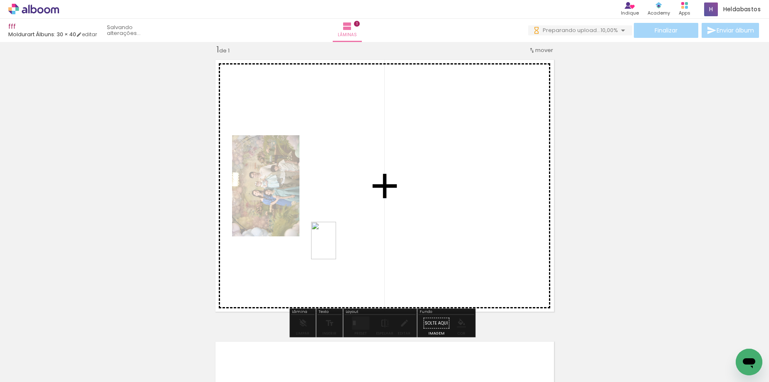
drag, startPoint x: 320, startPoint y: 353, endPoint x: 336, endPoint y: 247, distance: 107.3
click at [336, 247] on quentale-workspace at bounding box center [384, 191] width 769 height 382
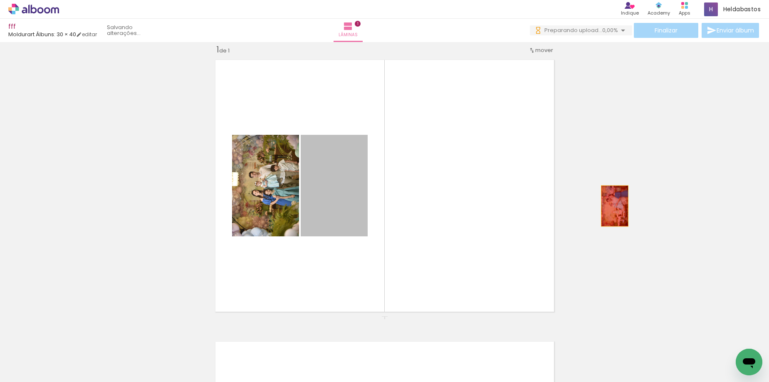
drag, startPoint x: 333, startPoint y: 206, endPoint x: 611, endPoint y: 206, distance: 278.7
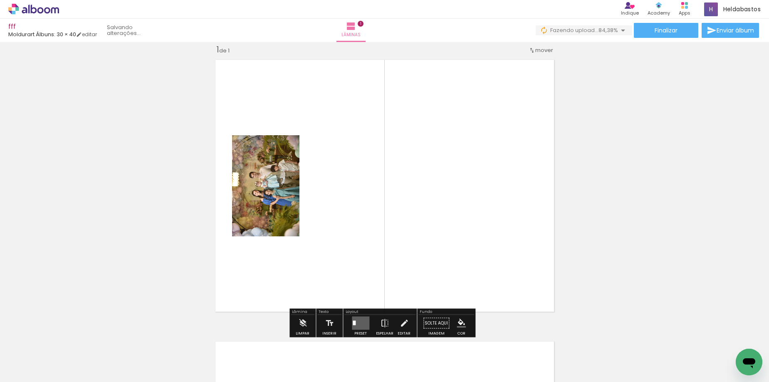
drag, startPoint x: 258, startPoint y: 196, endPoint x: 134, endPoint y: 195, distance: 123.5
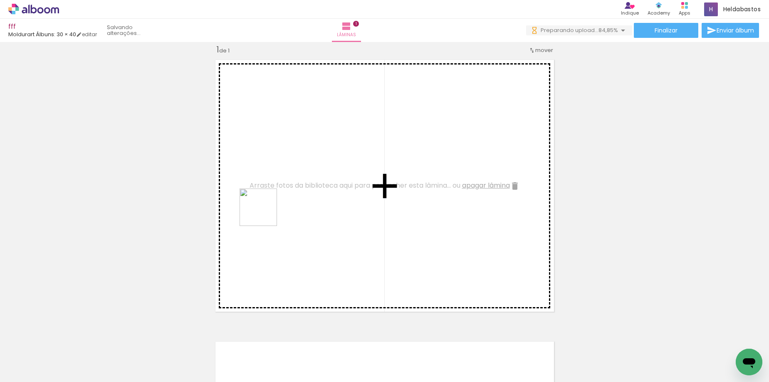
drag, startPoint x: 264, startPoint y: 228, endPoint x: 265, endPoint y: 213, distance: 14.6
click at [265, 213] on quentale-workspace at bounding box center [384, 191] width 769 height 382
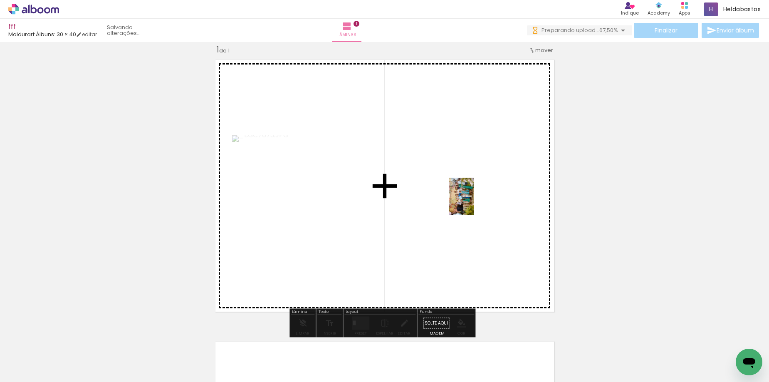
drag, startPoint x: 232, startPoint y: 357, endPoint x: 474, endPoint y: 202, distance: 287.5
click at [474, 202] on quentale-workspace at bounding box center [384, 191] width 769 height 382
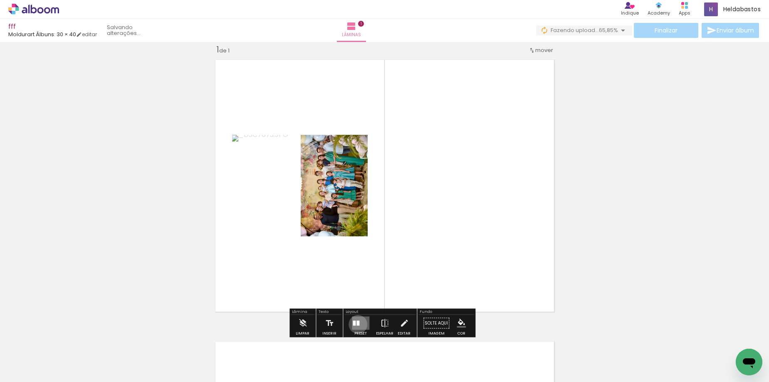
click at [356, 324] on div at bounding box center [357, 323] width 3 height 5
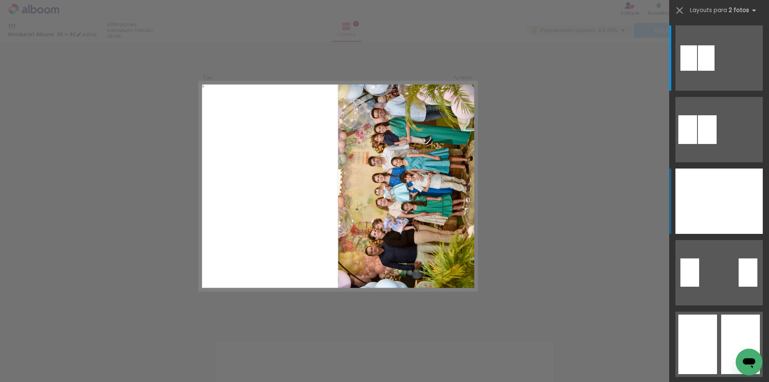
click at [729, 192] on div at bounding box center [741, 200] width 44 height 65
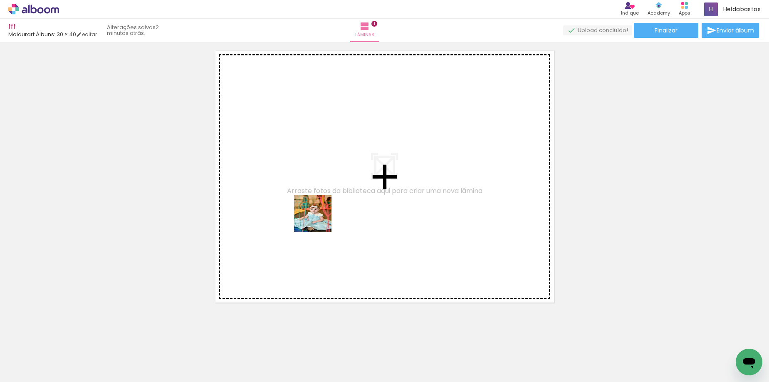
drag, startPoint x: 352, startPoint y: 333, endPoint x: 401, endPoint y: 361, distance: 56.2
click at [318, 216] on quentale-workspace at bounding box center [384, 191] width 769 height 382
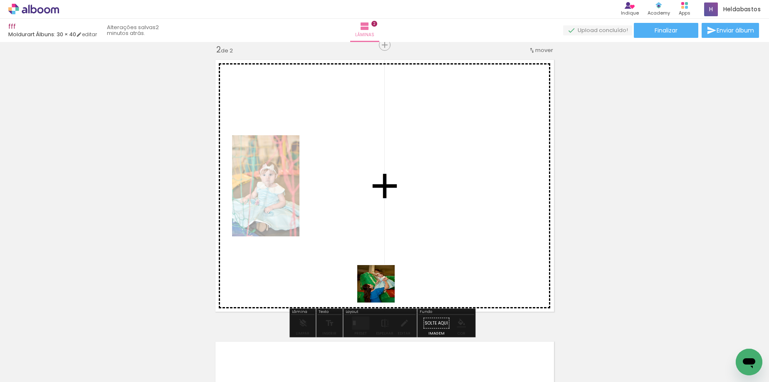
drag, startPoint x: 398, startPoint y: 339, endPoint x: 451, endPoint y: 359, distance: 56.2
click at [371, 257] on quentale-workspace at bounding box center [384, 191] width 769 height 382
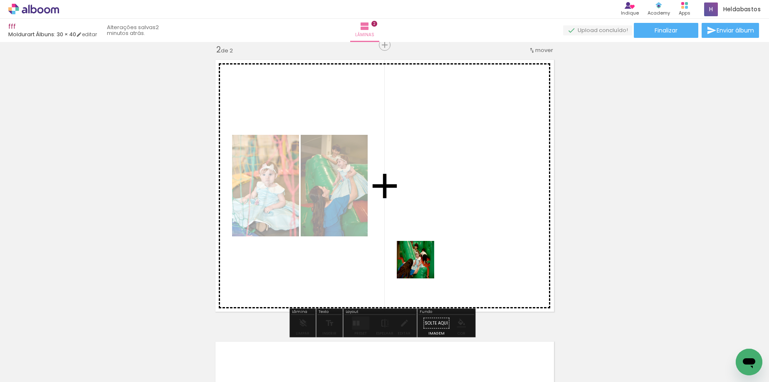
drag, startPoint x: 451, startPoint y: 359, endPoint x: 416, endPoint y: 255, distance: 109.2
click at [416, 255] on quentale-workspace at bounding box center [384, 191] width 769 height 382
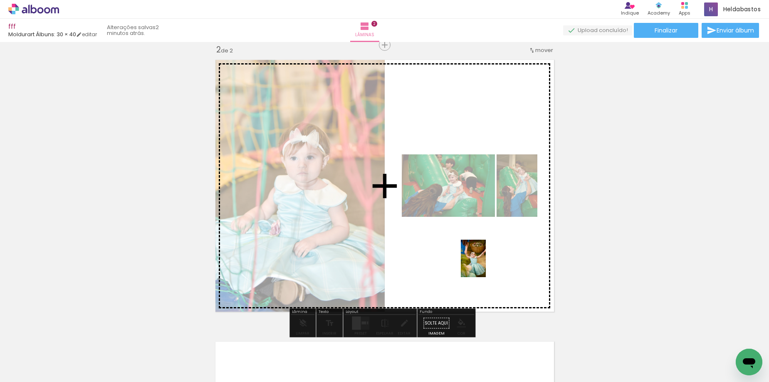
drag, startPoint x: 294, startPoint y: 331, endPoint x: 486, endPoint y: 265, distance: 203.0
click at [486, 265] on quentale-workspace at bounding box center [384, 191] width 769 height 382
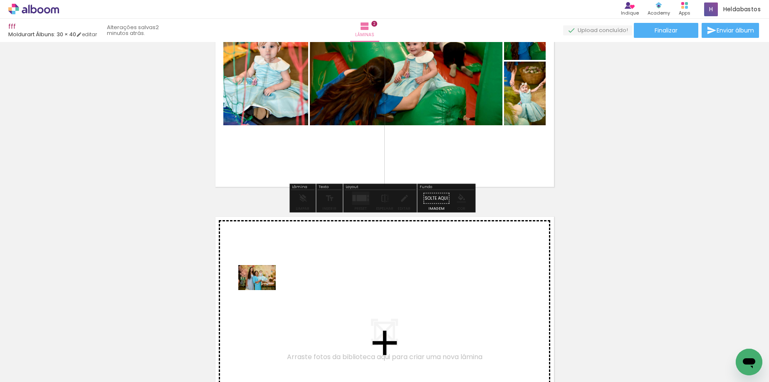
drag, startPoint x: 200, startPoint y: 342, endPoint x: 263, endPoint y: 290, distance: 82.4
click at [263, 290] on quentale-workspace at bounding box center [384, 191] width 769 height 382
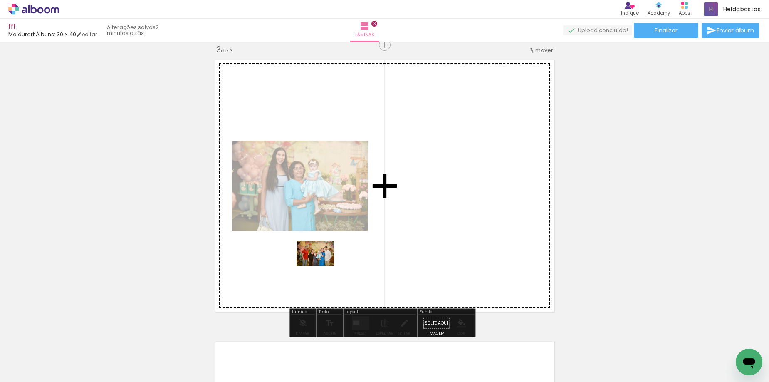
drag, startPoint x: 336, startPoint y: 348, endPoint x: 322, endPoint y: 266, distance: 83.2
click at [322, 266] on quentale-workspace at bounding box center [384, 191] width 769 height 382
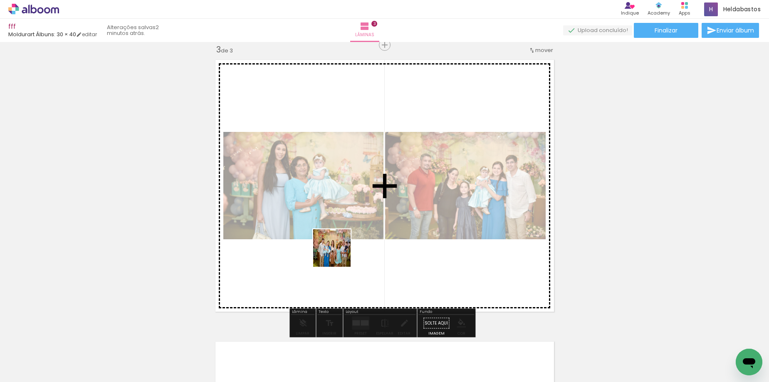
drag, startPoint x: 360, startPoint y: 306, endPoint x: 336, endPoint y: 250, distance: 61.3
click at [336, 250] on quentale-workspace at bounding box center [384, 191] width 769 height 382
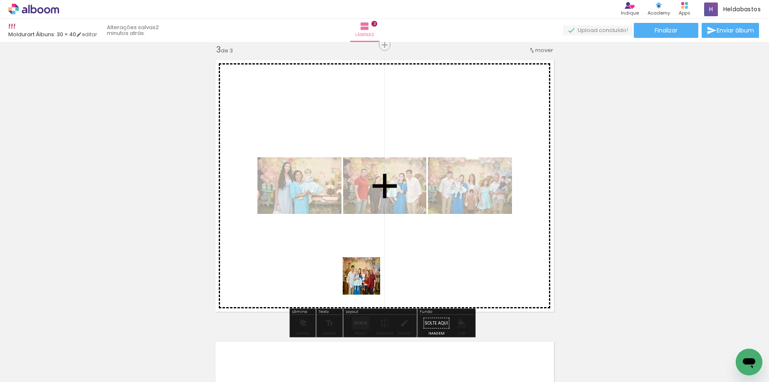
drag, startPoint x: 377, startPoint y: 291, endPoint x: 460, endPoint y: 349, distance: 101.7
click at [352, 269] on quentale-workspace at bounding box center [384, 191] width 769 height 382
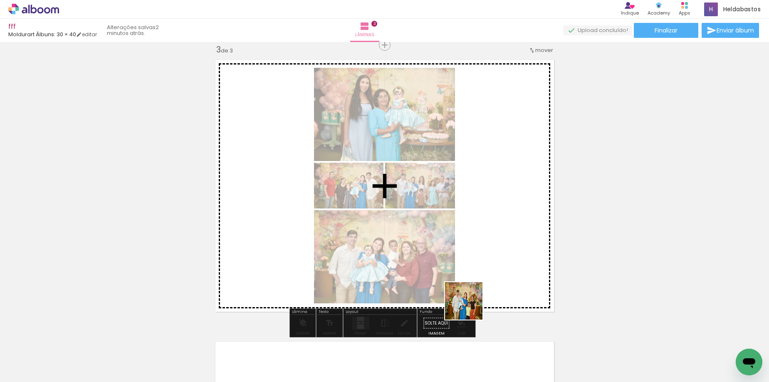
drag, startPoint x: 470, startPoint y: 307, endPoint x: 468, endPoint y: 249, distance: 57.9
click at [468, 249] on quentale-workspace at bounding box center [384, 191] width 769 height 382
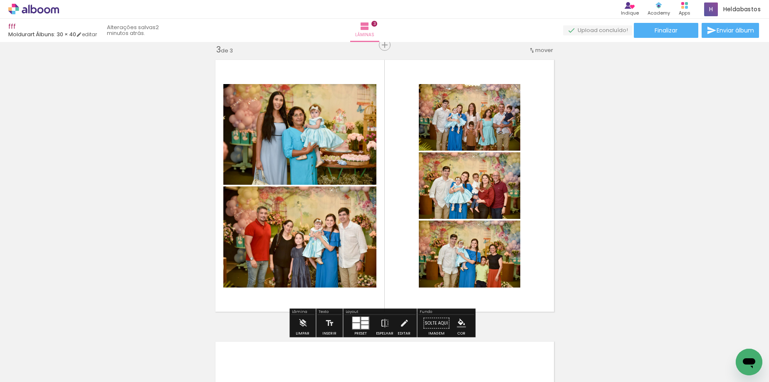
scroll to position [0, 1258]
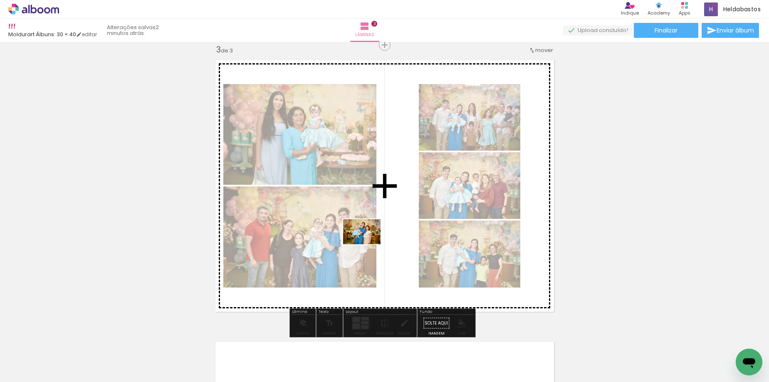
drag, startPoint x: 235, startPoint y: 329, endPoint x: 368, endPoint y: 244, distance: 157.7
click at [368, 244] on quentale-workspace at bounding box center [384, 191] width 769 height 382
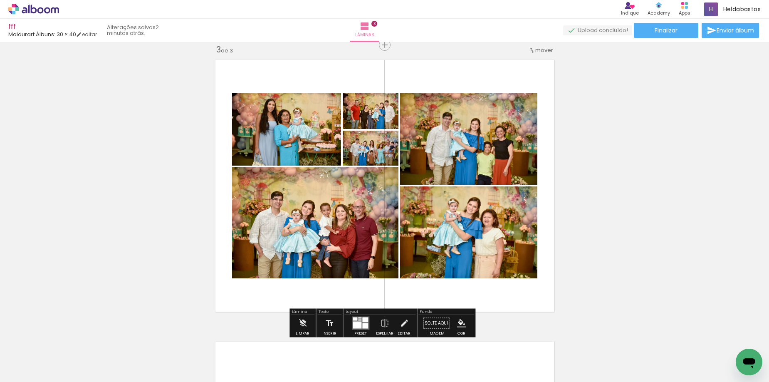
click at [359, 322] on div at bounding box center [357, 325] width 9 height 7
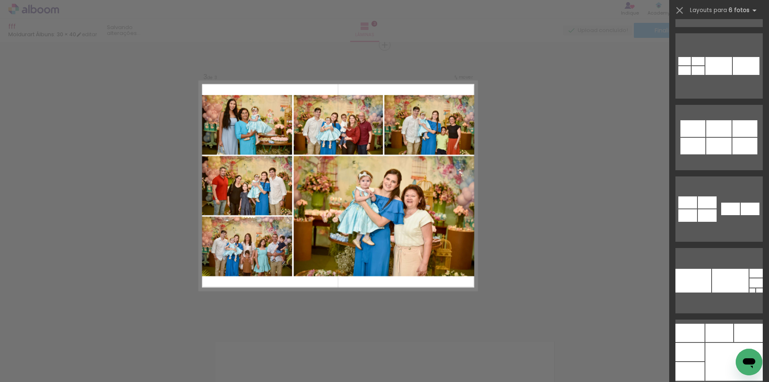
scroll to position [3577, 0]
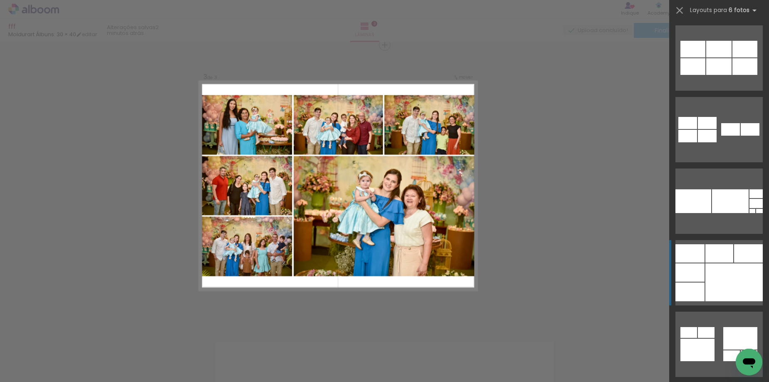
click at [732, 274] on div at bounding box center [733, 282] width 57 height 38
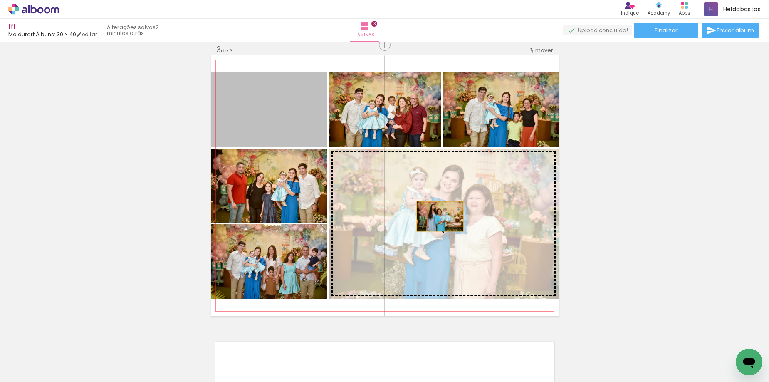
drag, startPoint x: 257, startPoint y: 97, endPoint x: 452, endPoint y: 226, distance: 234.1
click at [0, 0] on slot at bounding box center [0, 0] width 0 height 0
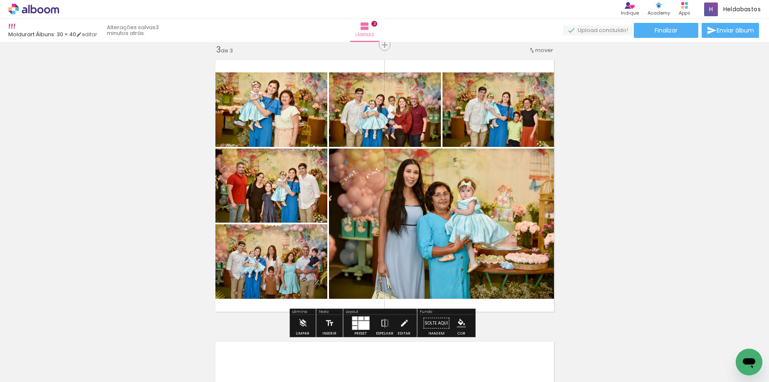
click at [358, 324] on div at bounding box center [363, 325] width 11 height 9
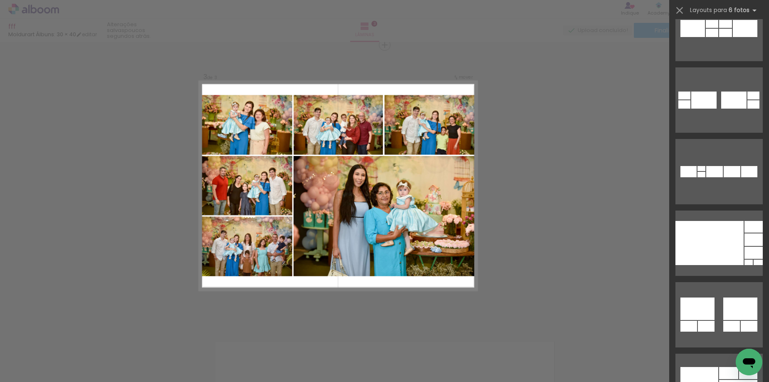
scroll to position [2522, 0]
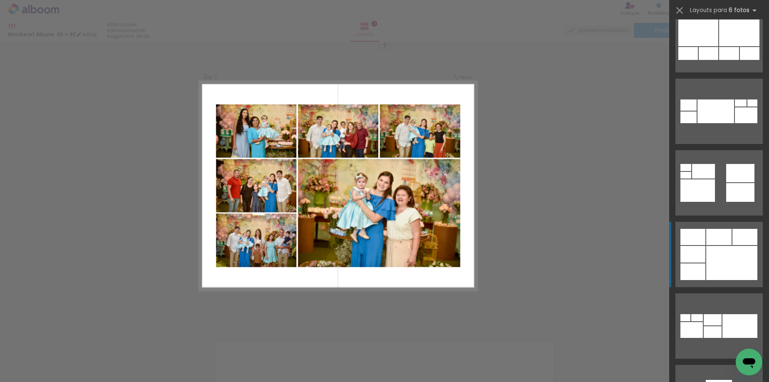
click at [728, 264] on div at bounding box center [731, 263] width 51 height 34
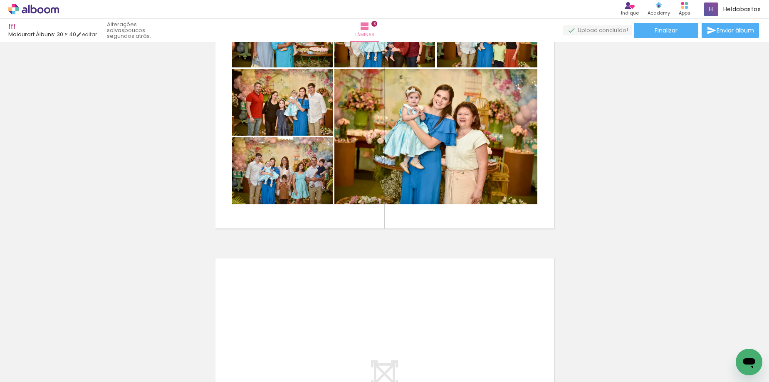
scroll to position [0, 1257]
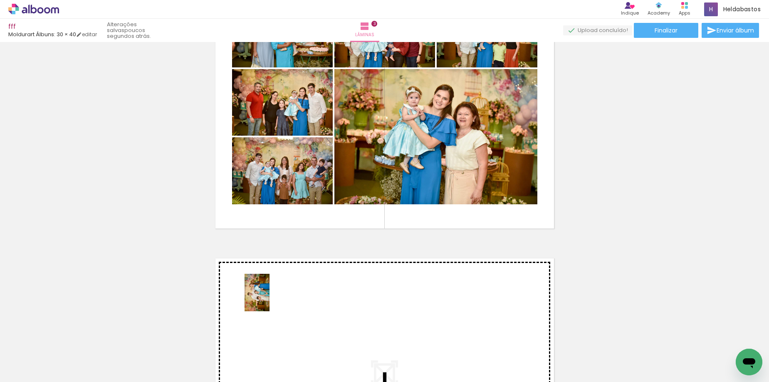
drag, startPoint x: 273, startPoint y: 362, endPoint x: 270, endPoint y: 299, distance: 63.3
click at [270, 299] on quentale-workspace at bounding box center [384, 191] width 769 height 382
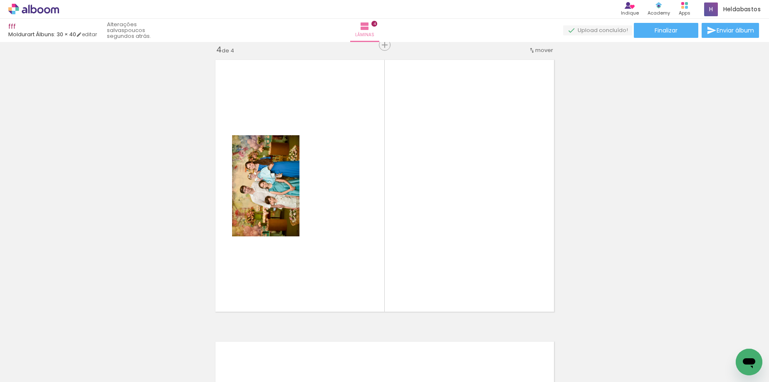
scroll to position [0, 0]
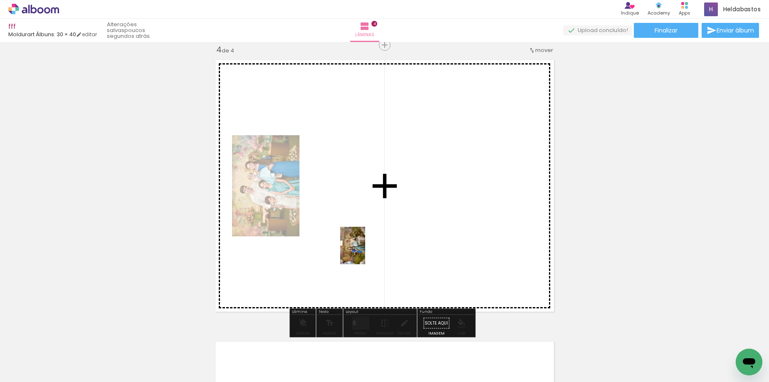
drag, startPoint x: 96, startPoint y: 359, endPoint x: 365, endPoint y: 252, distance: 290.0
click at [365, 252] on quentale-workspace at bounding box center [384, 191] width 769 height 382
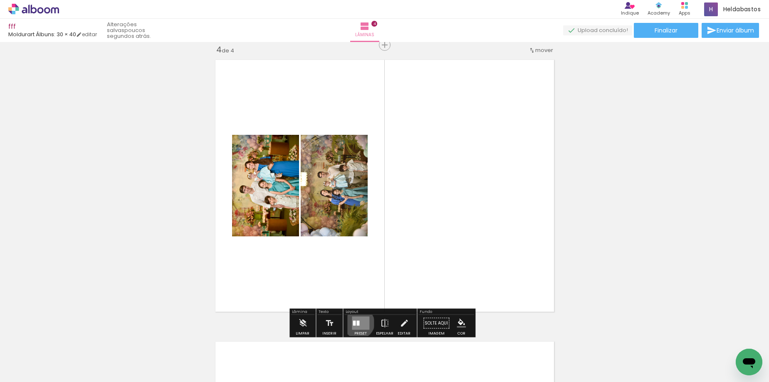
click at [357, 323] on div at bounding box center [357, 323] width 3 height 5
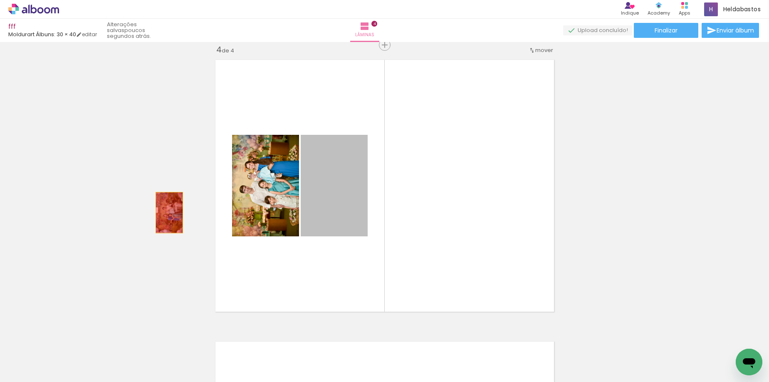
drag, startPoint x: 331, startPoint y: 221, endPoint x: 220, endPoint y: 213, distance: 111.4
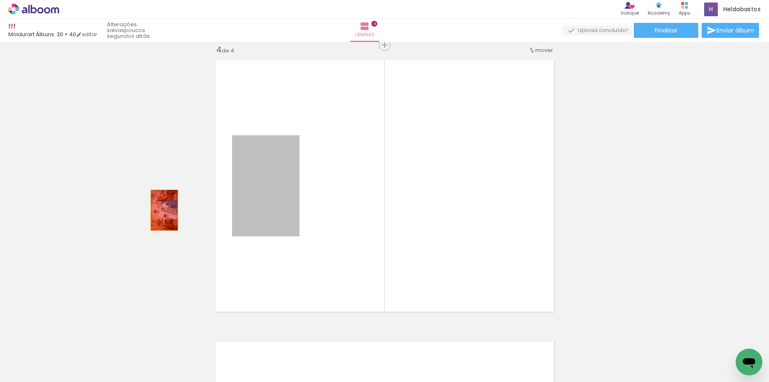
drag, startPoint x: 221, startPoint y: 212, endPoint x: 155, endPoint y: 209, distance: 66.2
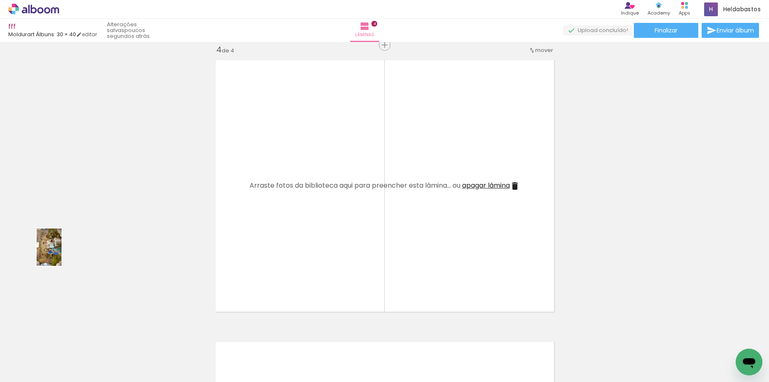
drag, startPoint x: 84, startPoint y: 340, endPoint x: 62, endPoint y: 253, distance: 89.9
click at [62, 253] on quentale-workspace at bounding box center [384, 191] width 769 height 382
click at [107, 337] on iron-icon at bounding box center [111, 337] width 9 height 9
click at [39, 371] on span "Adicionar Fotos" at bounding box center [29, 370] width 25 height 9
click at [0, 0] on input "file" at bounding box center [0, 0] width 0 height 0
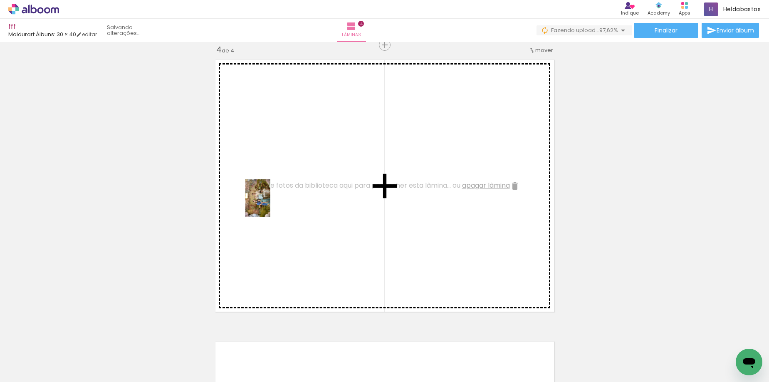
drag, startPoint x: 83, startPoint y: 351, endPoint x: 270, endPoint y: 204, distance: 237.7
click at [270, 204] on quentale-workspace at bounding box center [384, 191] width 769 height 382
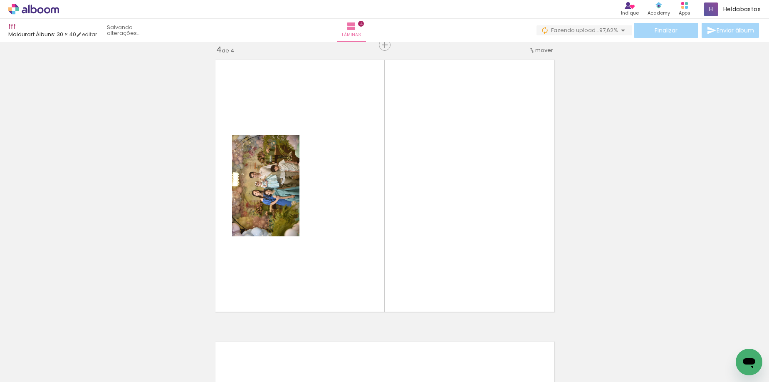
scroll to position [0, 1005]
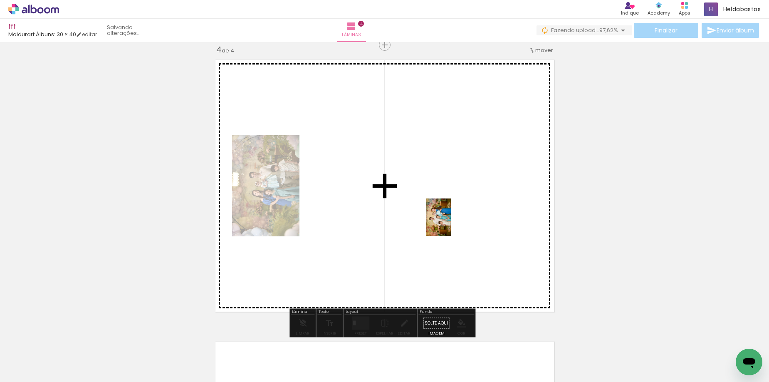
drag, startPoint x: 430, startPoint y: 262, endPoint x: 451, endPoint y: 223, distance: 44.3
click at [451, 223] on quentale-workspace at bounding box center [384, 191] width 769 height 382
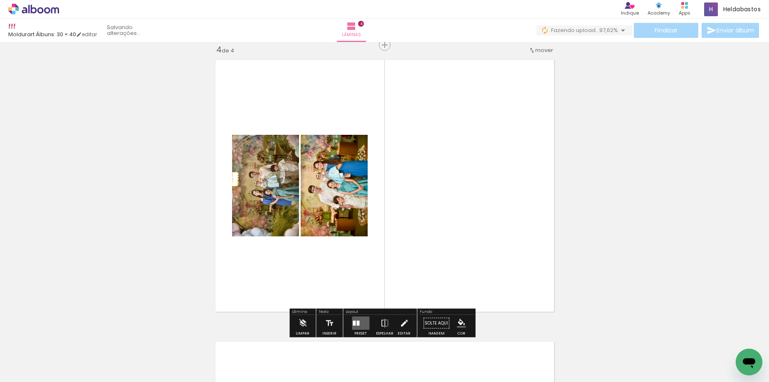
drag, startPoint x: 354, startPoint y: 322, endPoint x: 609, endPoint y: 225, distance: 272.6
click at [354, 322] on quentale-layouter at bounding box center [360, 323] width 17 height 13
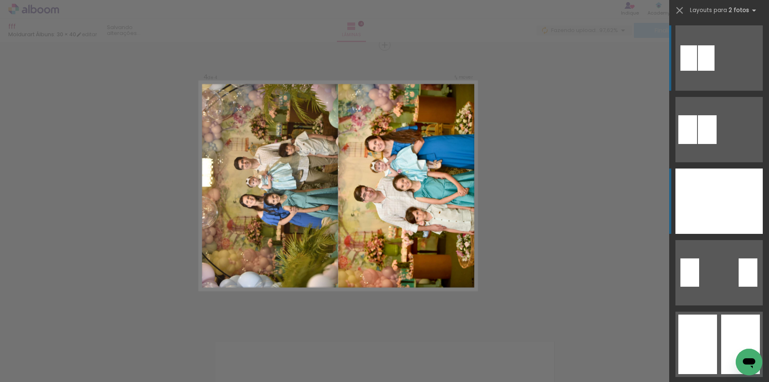
click at [719, 197] on div at bounding box center [741, 200] width 44 height 65
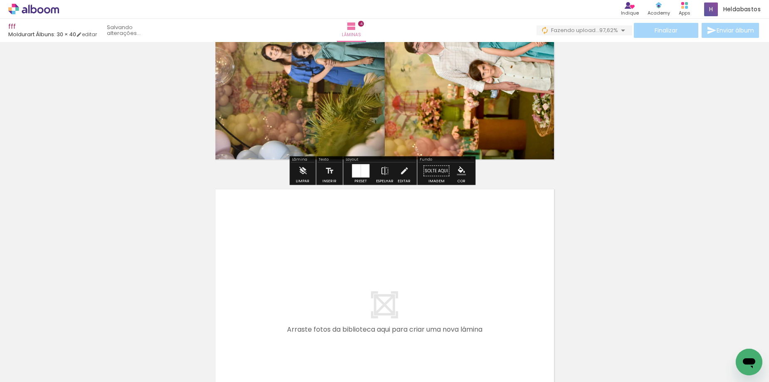
scroll to position [1064, 0]
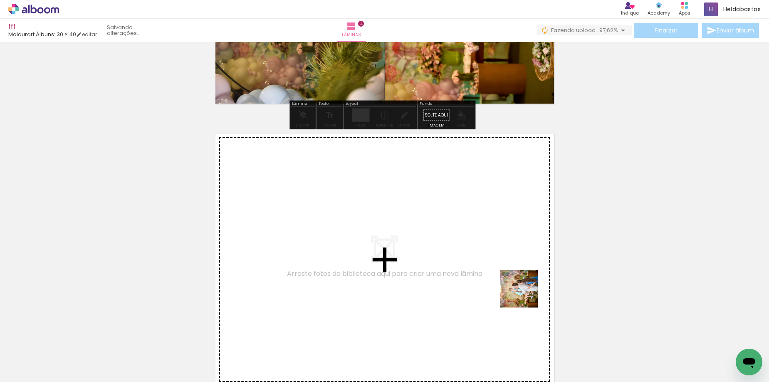
drag, startPoint x: 621, startPoint y: 362, endPoint x: 519, endPoint y: 289, distance: 125.6
click at [519, 289] on quentale-workspace at bounding box center [384, 191] width 769 height 382
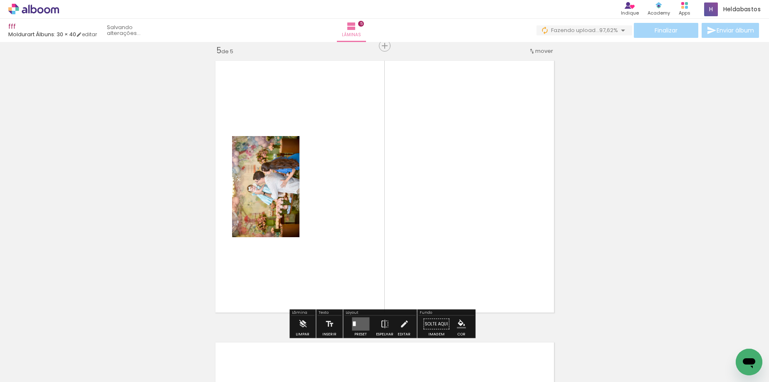
scroll to position [1137, 0]
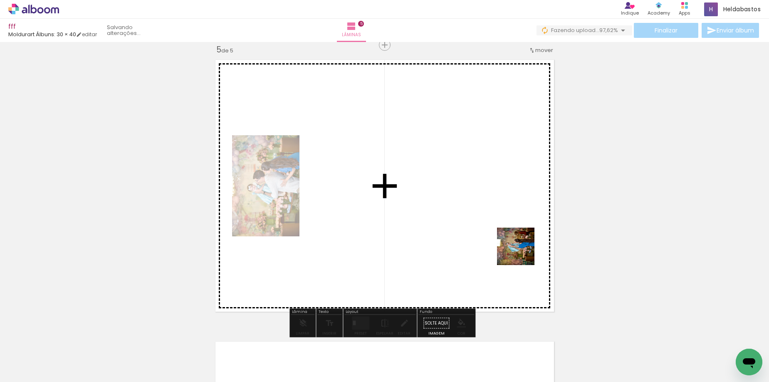
drag, startPoint x: 527, startPoint y: 269, endPoint x: 508, endPoint y: 215, distance: 57.5
click at [508, 215] on quentale-workspace at bounding box center [384, 191] width 769 height 382
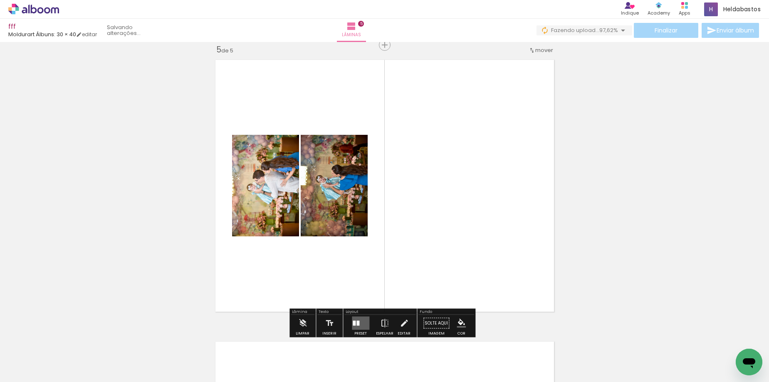
click at [356, 322] on div at bounding box center [357, 323] width 3 height 5
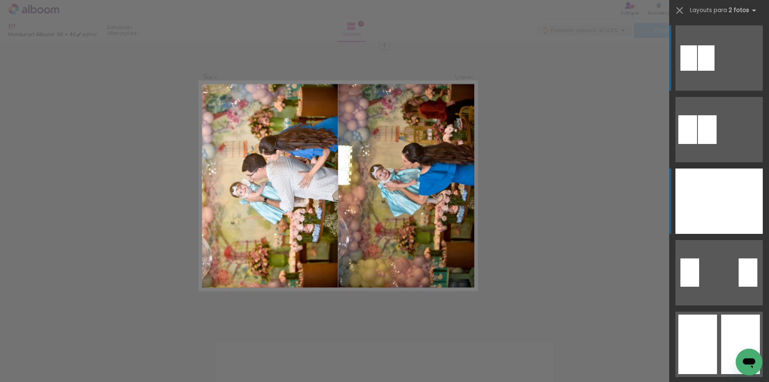
click at [713, 201] on div at bounding box center [698, 200] width 44 height 65
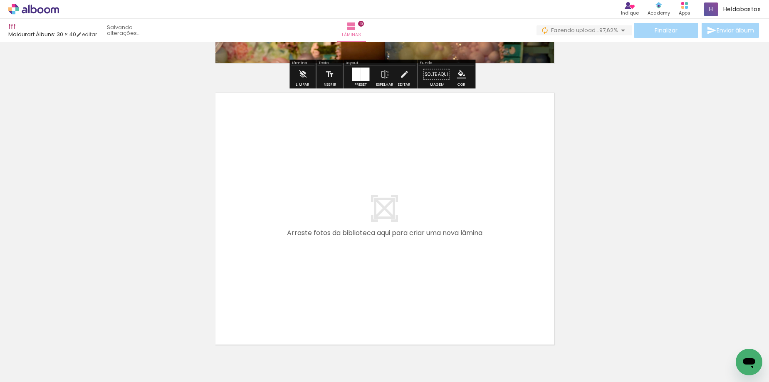
scroll to position [1387, 0]
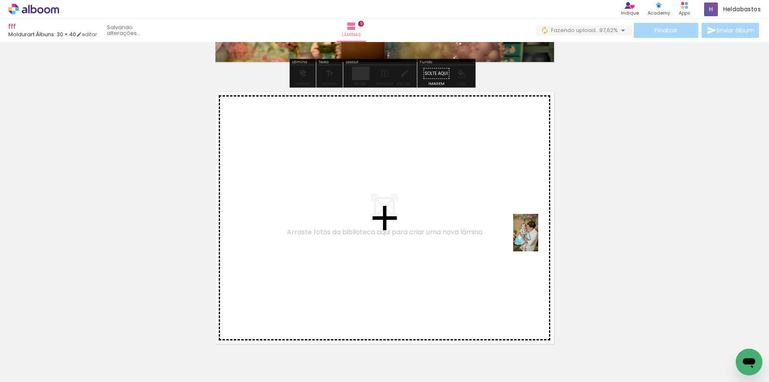
drag, startPoint x: 614, startPoint y: 302, endPoint x: 537, endPoint y: 239, distance: 99.5
click at [537, 239] on quentale-workspace at bounding box center [384, 191] width 769 height 382
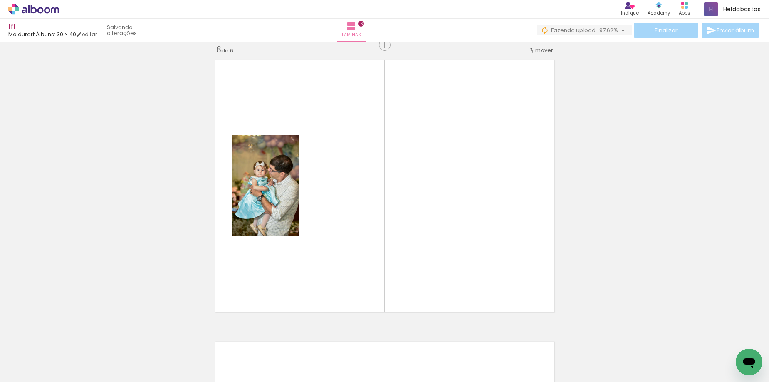
scroll to position [0, 0]
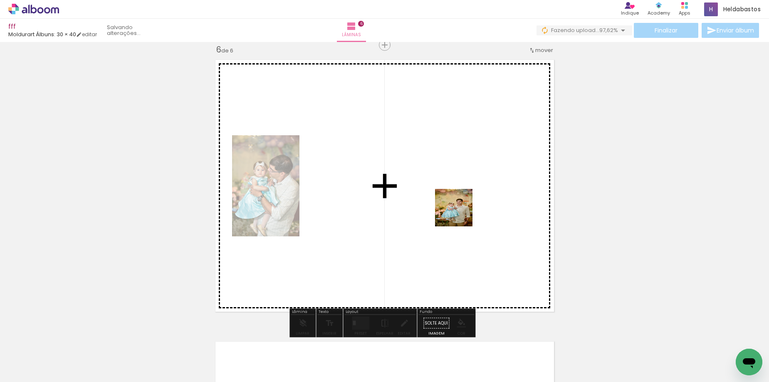
drag, startPoint x: 377, startPoint y: 340, endPoint x: 460, endPoint y: 213, distance: 152.1
click at [460, 213] on quentale-workspace at bounding box center [384, 191] width 769 height 382
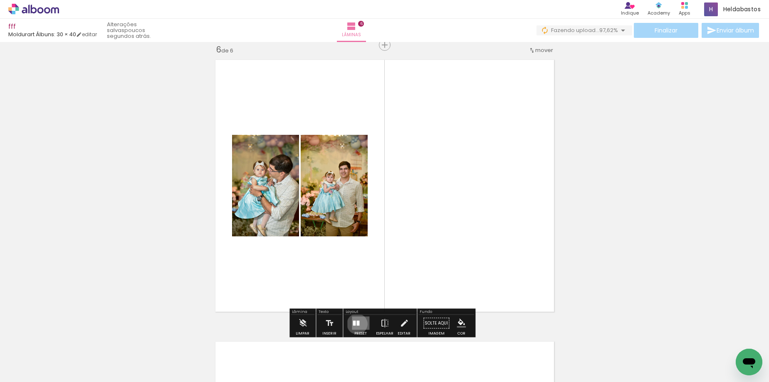
click at [356, 324] on div at bounding box center [357, 323] width 3 height 5
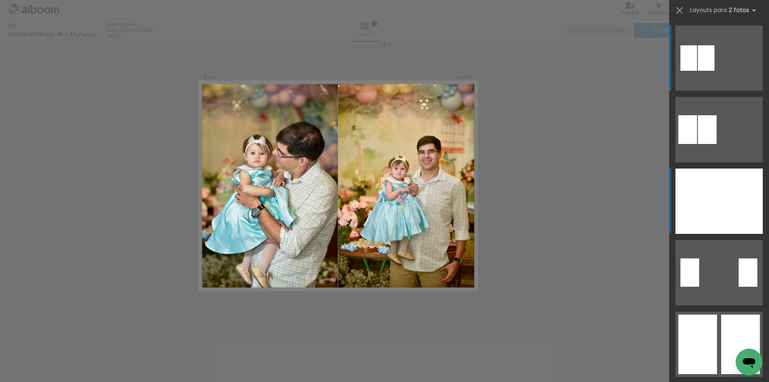
click at [723, 194] on div at bounding box center [741, 200] width 44 height 65
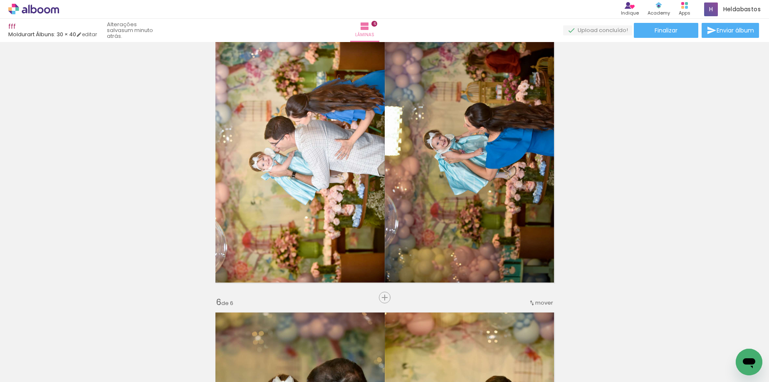
scroll to position [1086, 0]
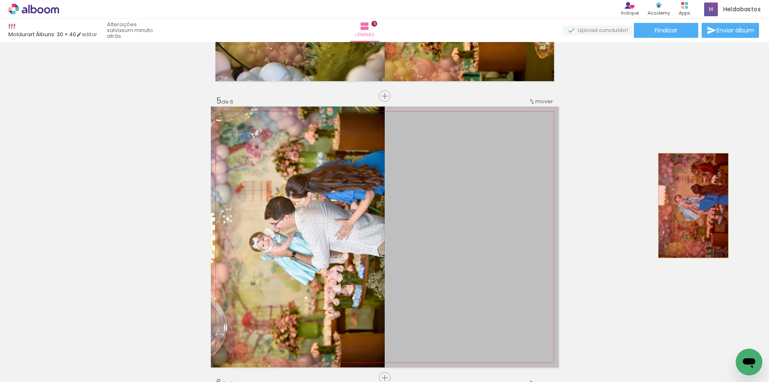
drag, startPoint x: 489, startPoint y: 224, endPoint x: 690, endPoint y: 205, distance: 202.2
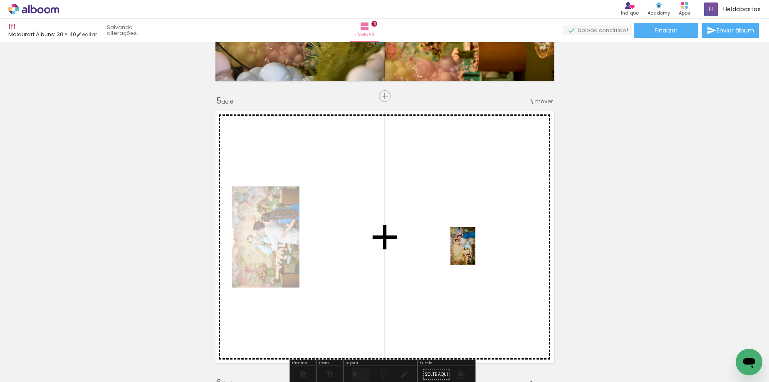
drag, startPoint x: 321, startPoint y: 366, endPoint x: 473, endPoint y: 252, distance: 189.8
click at [475, 252] on quentale-workspace at bounding box center [384, 191] width 769 height 382
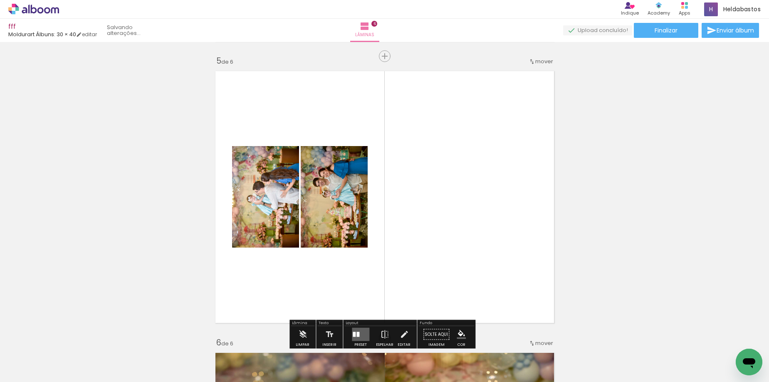
scroll to position [1169, 0]
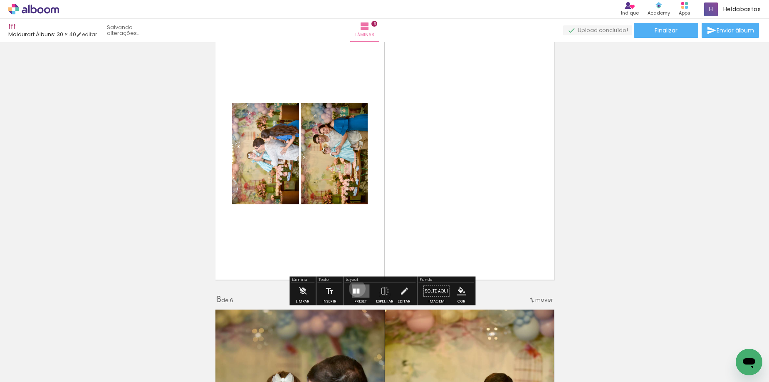
click at [356, 289] on div at bounding box center [357, 291] width 3 height 5
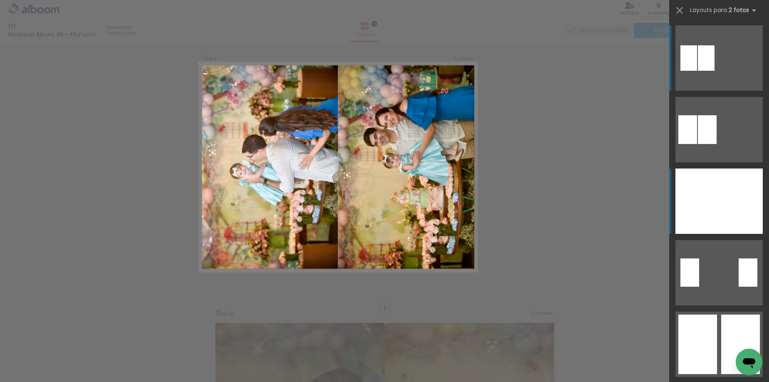
click at [700, 197] on div at bounding box center [698, 200] width 44 height 65
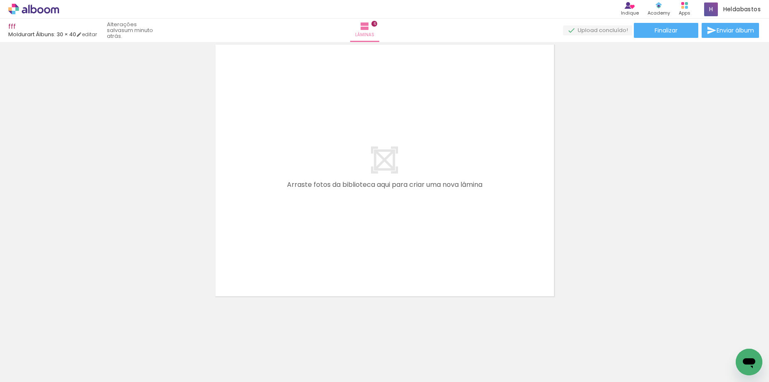
scroll to position [0, 1258]
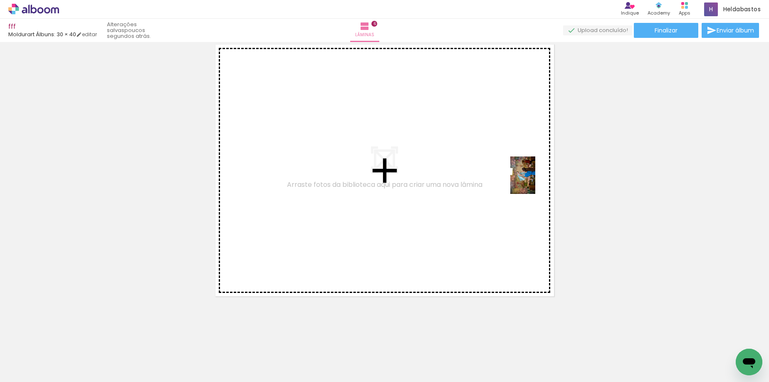
drag, startPoint x: 504, startPoint y: 351, endPoint x: 535, endPoint y: 181, distance: 173.0
click at [535, 181] on quentale-workspace at bounding box center [384, 191] width 769 height 382
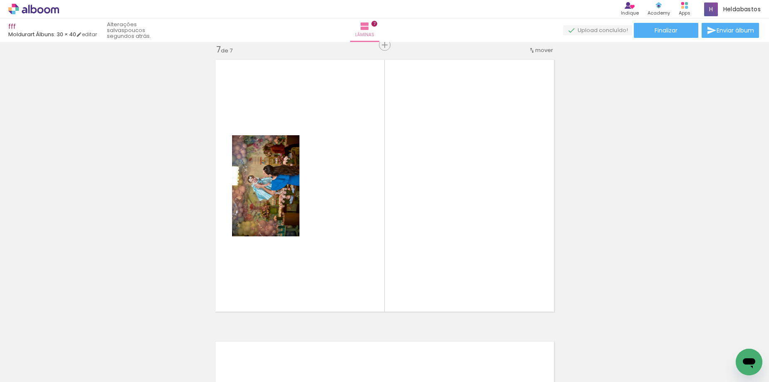
scroll to position [0, 0]
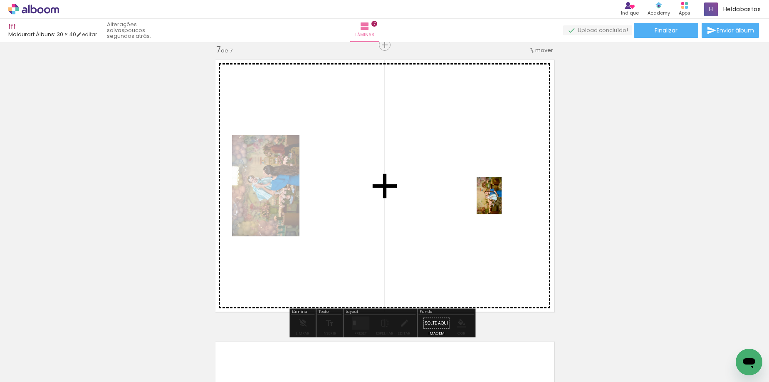
drag, startPoint x: 181, startPoint y: 356, endPoint x: 502, endPoint y: 202, distance: 355.5
click at [502, 202] on quentale-workspace at bounding box center [384, 191] width 769 height 382
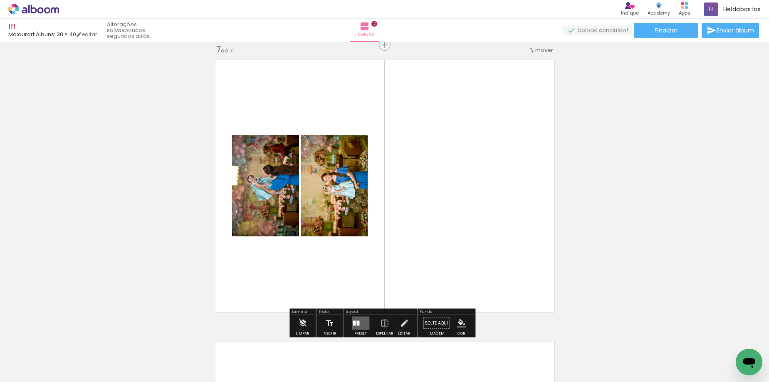
click at [353, 322] on div at bounding box center [354, 323] width 3 height 5
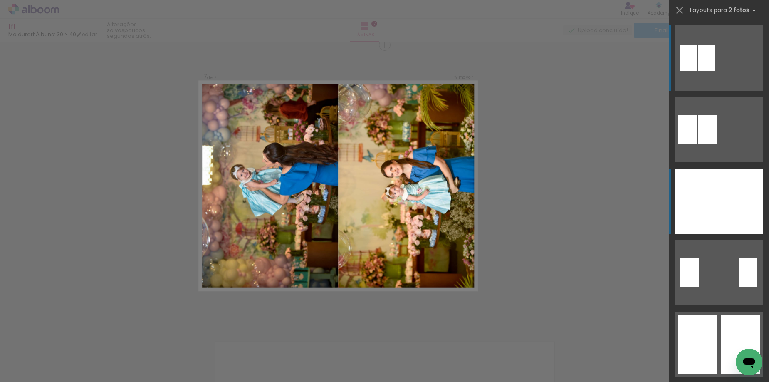
click at [715, 192] on div at bounding box center [698, 200] width 44 height 65
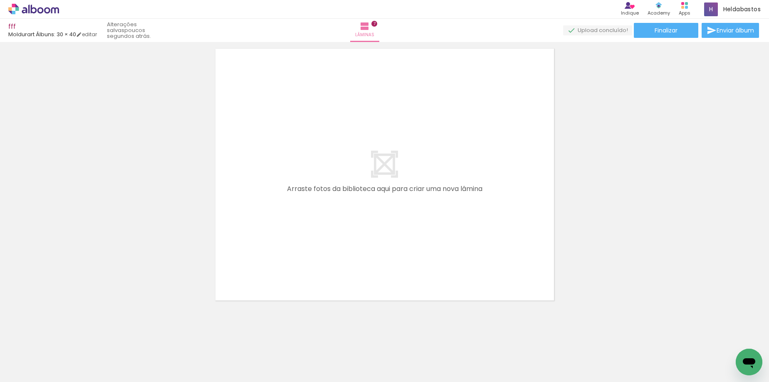
scroll to position [1997, 0]
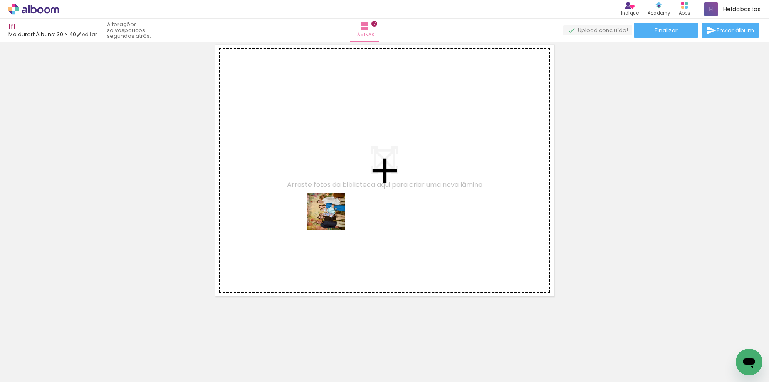
drag, startPoint x: 463, startPoint y: 363, endPoint x: 377, endPoint y: 277, distance: 122.4
click at [315, 202] on quentale-workspace at bounding box center [384, 191] width 769 height 382
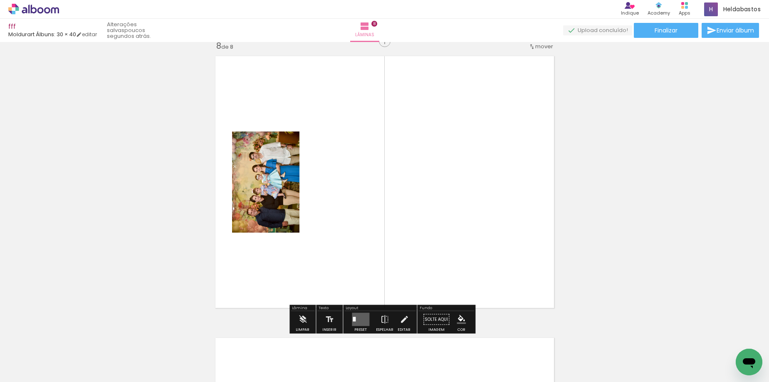
scroll to position [1982, 0]
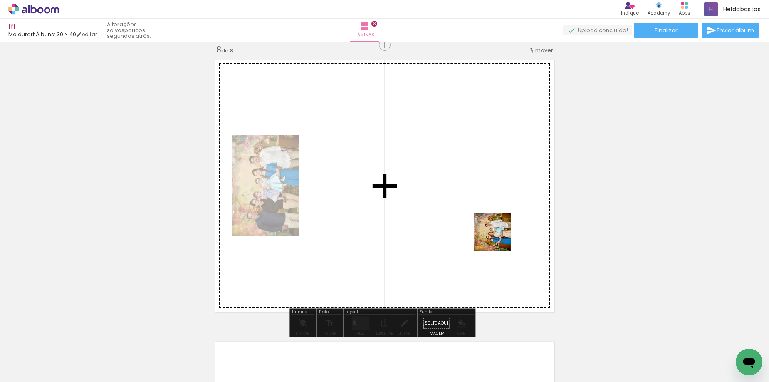
drag, startPoint x: 550, startPoint y: 359, endPoint x: 494, endPoint y: 230, distance: 140.4
click at [494, 230] on quentale-workspace at bounding box center [384, 191] width 769 height 382
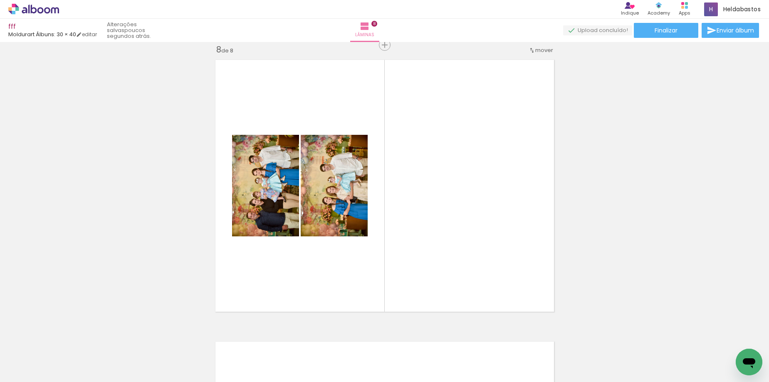
scroll to position [0, 177]
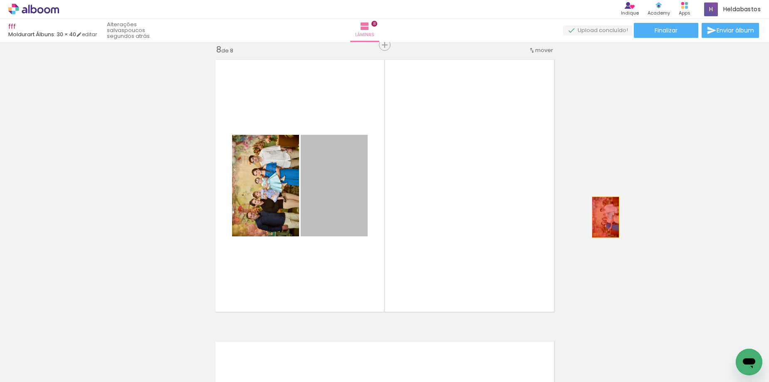
drag, startPoint x: 421, startPoint y: 218, endPoint x: 615, endPoint y: 217, distance: 194.3
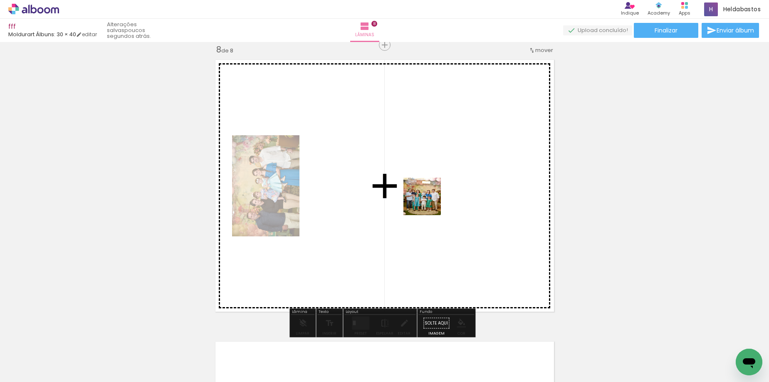
drag, startPoint x: 332, startPoint y: 360, endPoint x: 428, endPoint y: 201, distance: 186.3
click at [428, 201] on quentale-workspace at bounding box center [384, 191] width 769 height 382
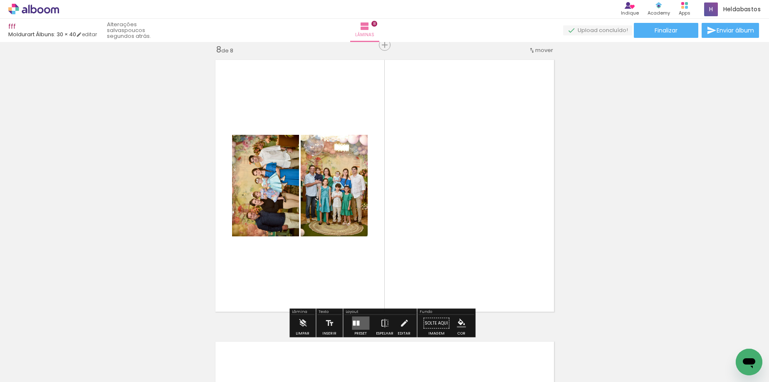
drag, startPoint x: 355, startPoint y: 323, endPoint x: 671, endPoint y: 201, distance: 339.1
click at [356, 322] on div at bounding box center [357, 323] width 3 height 5
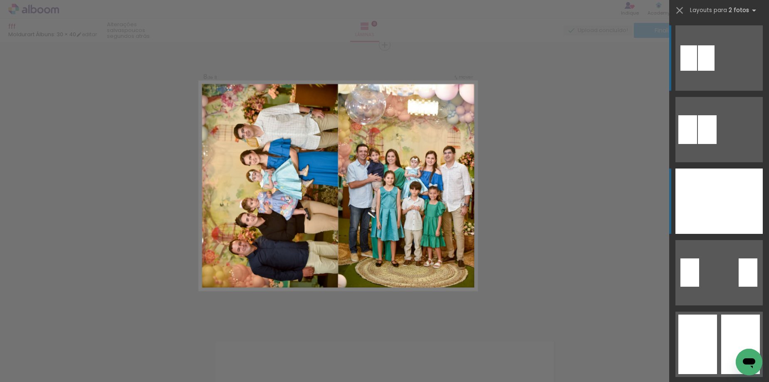
click at [721, 205] on div at bounding box center [741, 200] width 44 height 65
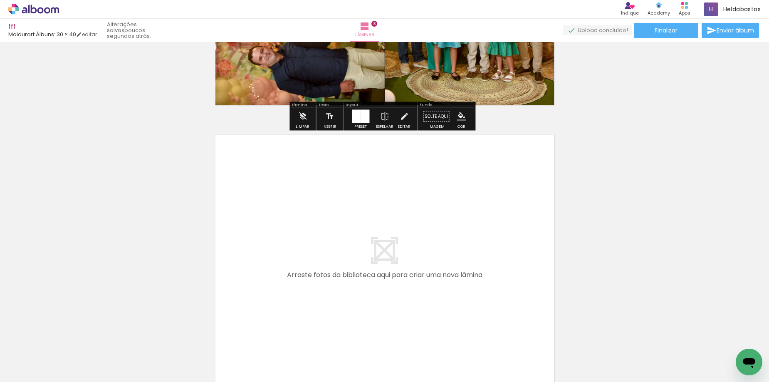
scroll to position [2190, 0]
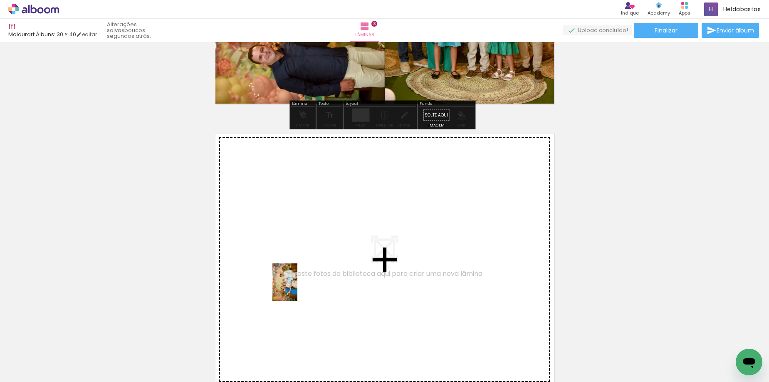
drag, startPoint x: 378, startPoint y: 366, endPoint x: 297, endPoint y: 288, distance: 112.4
click at [297, 288] on quentale-workspace at bounding box center [384, 191] width 769 height 382
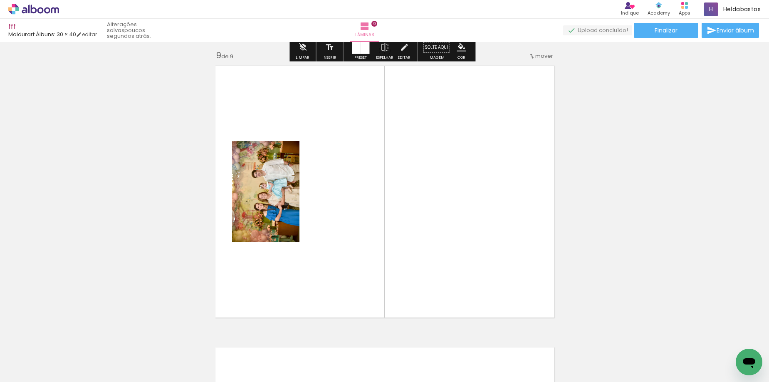
scroll to position [2264, 0]
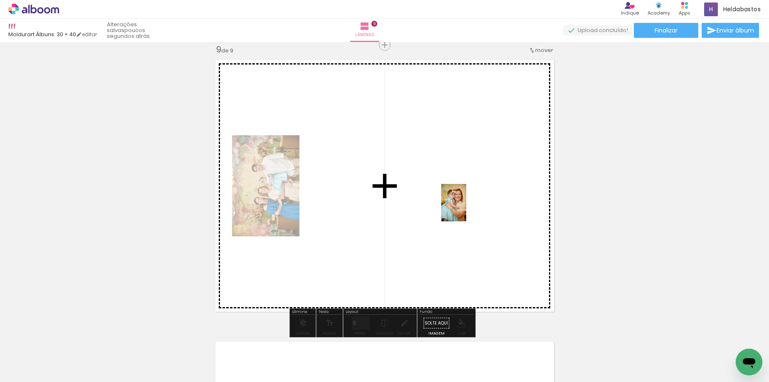
drag, startPoint x: 585, startPoint y: 286, endPoint x: 466, endPoint y: 209, distance: 141.7
click at [466, 209] on quentale-workspace at bounding box center [384, 191] width 769 height 382
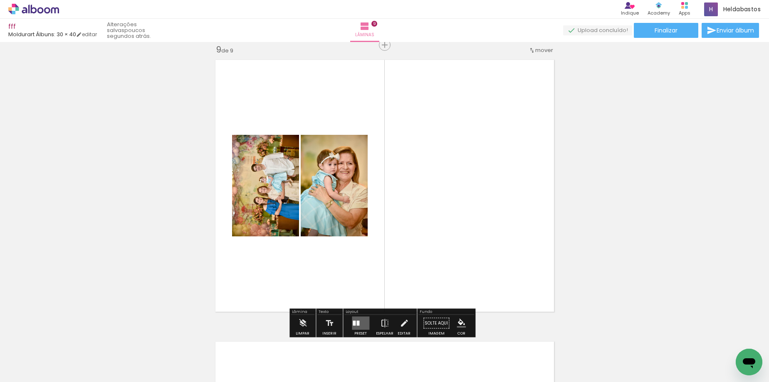
drag, startPoint x: 354, startPoint y: 324, endPoint x: 610, endPoint y: 232, distance: 272.6
click at [353, 324] on div at bounding box center [354, 323] width 3 height 5
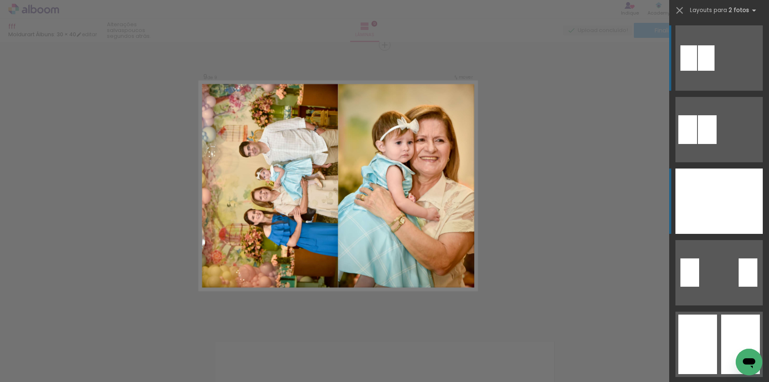
click at [743, 204] on div at bounding box center [741, 200] width 44 height 65
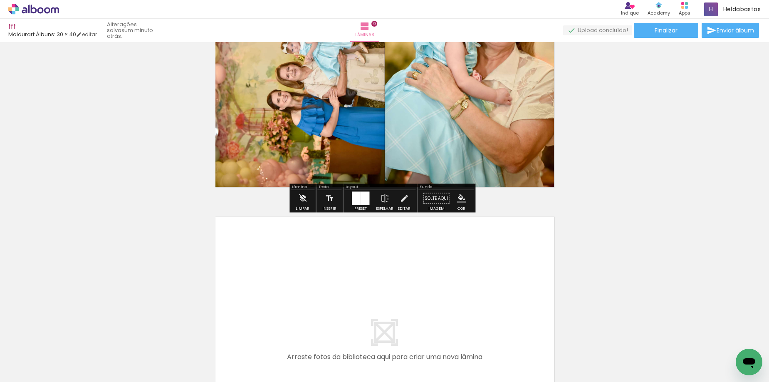
scroll to position [0, 385]
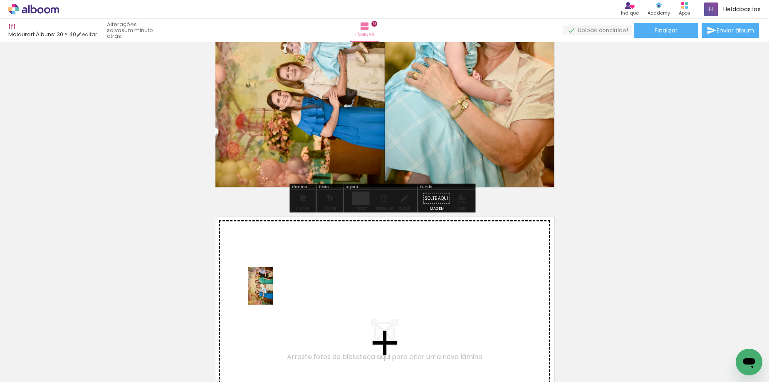
drag, startPoint x: 503, startPoint y: 352, endPoint x: 432, endPoint y: 376, distance: 75.6
click at [273, 292] on quentale-workspace at bounding box center [384, 191] width 769 height 382
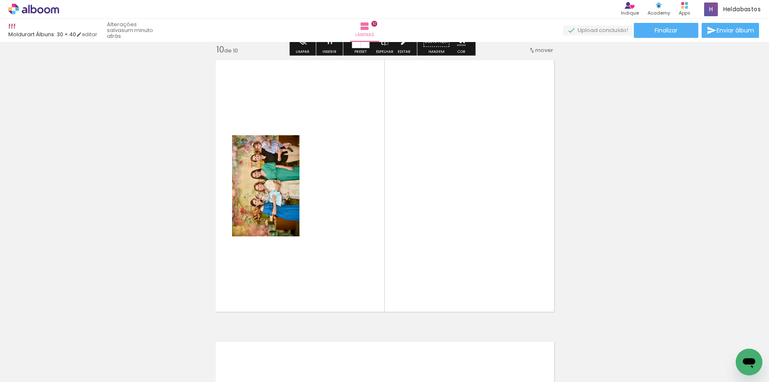
scroll to position [0, 922]
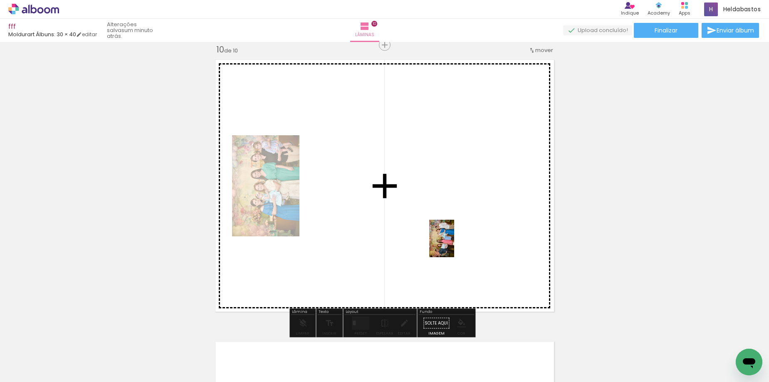
drag, startPoint x: 464, startPoint y: 351, endPoint x: 454, endPoint y: 255, distance: 95.7
click at [454, 245] on quentale-workspace at bounding box center [384, 191] width 769 height 382
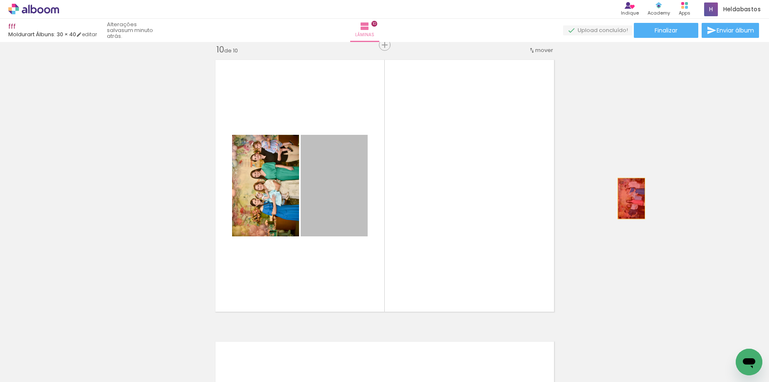
drag, startPoint x: 351, startPoint y: 185, endPoint x: 630, endPoint y: 198, distance: 279.0
